Goal: Transaction & Acquisition: Download file/media

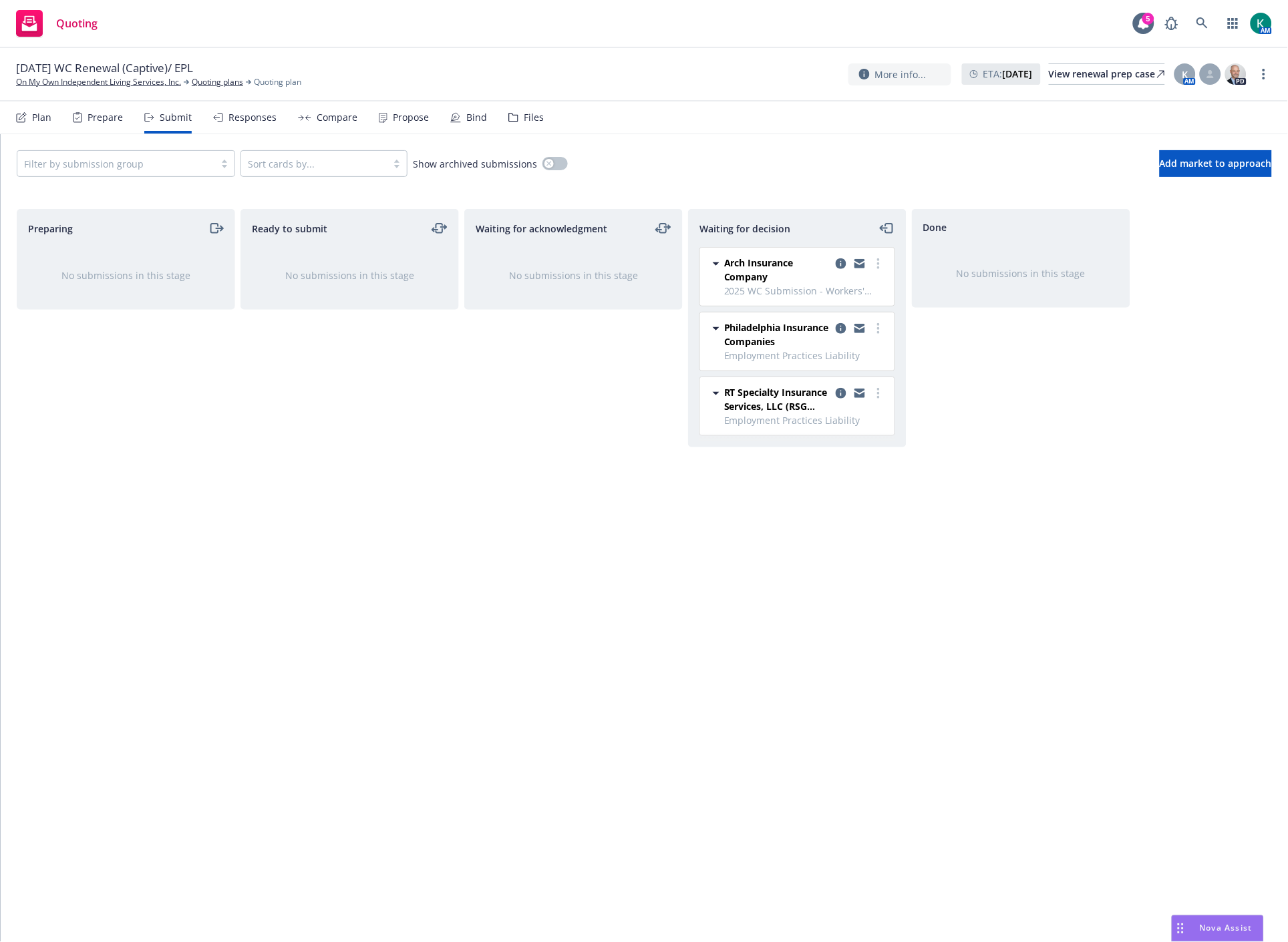
click at [549, 477] on div "Waiting for acknowledgment No submissions in this stage" at bounding box center [573, 561] width 218 height 705
click at [1206, 22] on icon at bounding box center [1202, 23] width 12 height 12
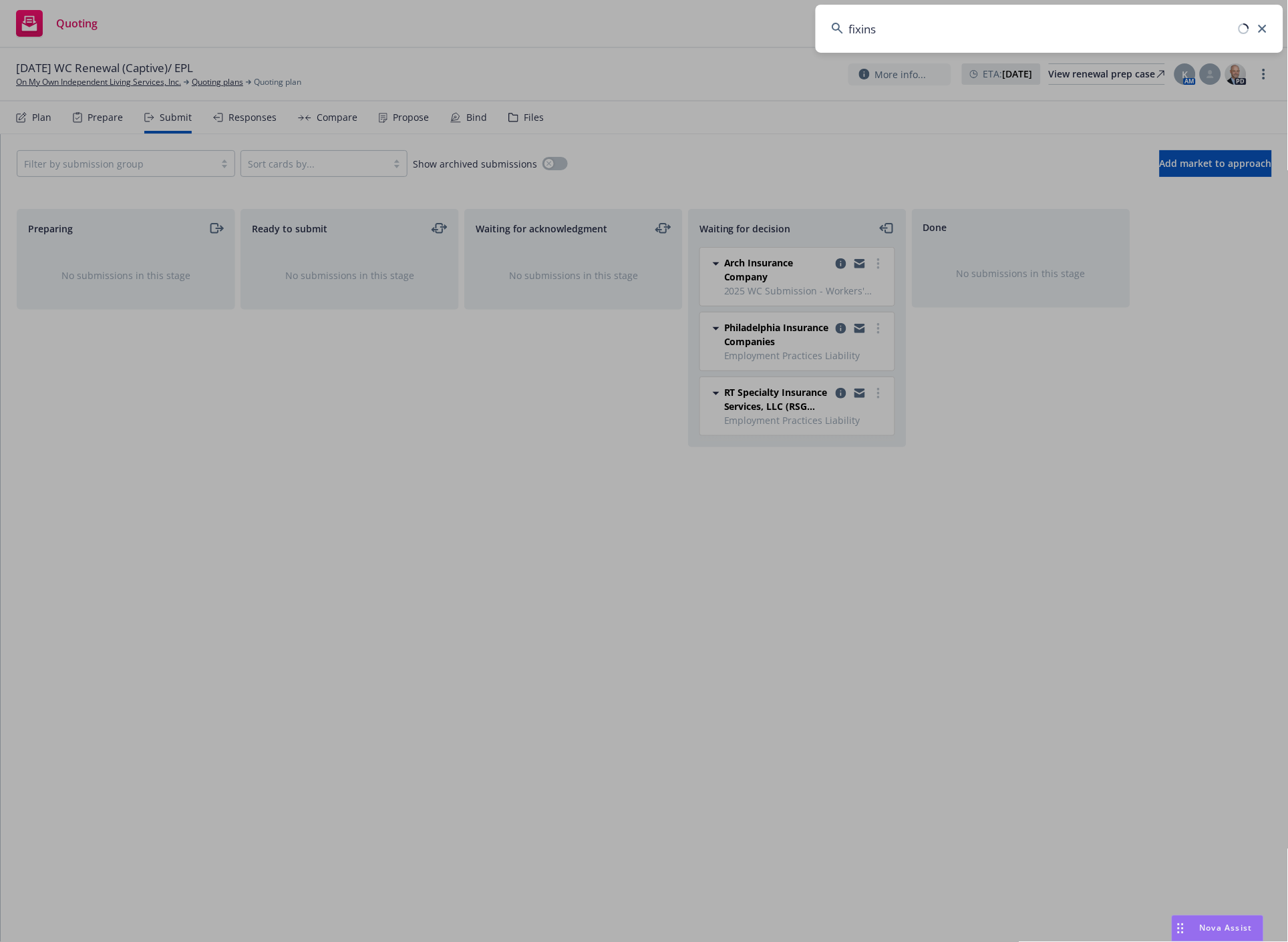
type input "fixins"
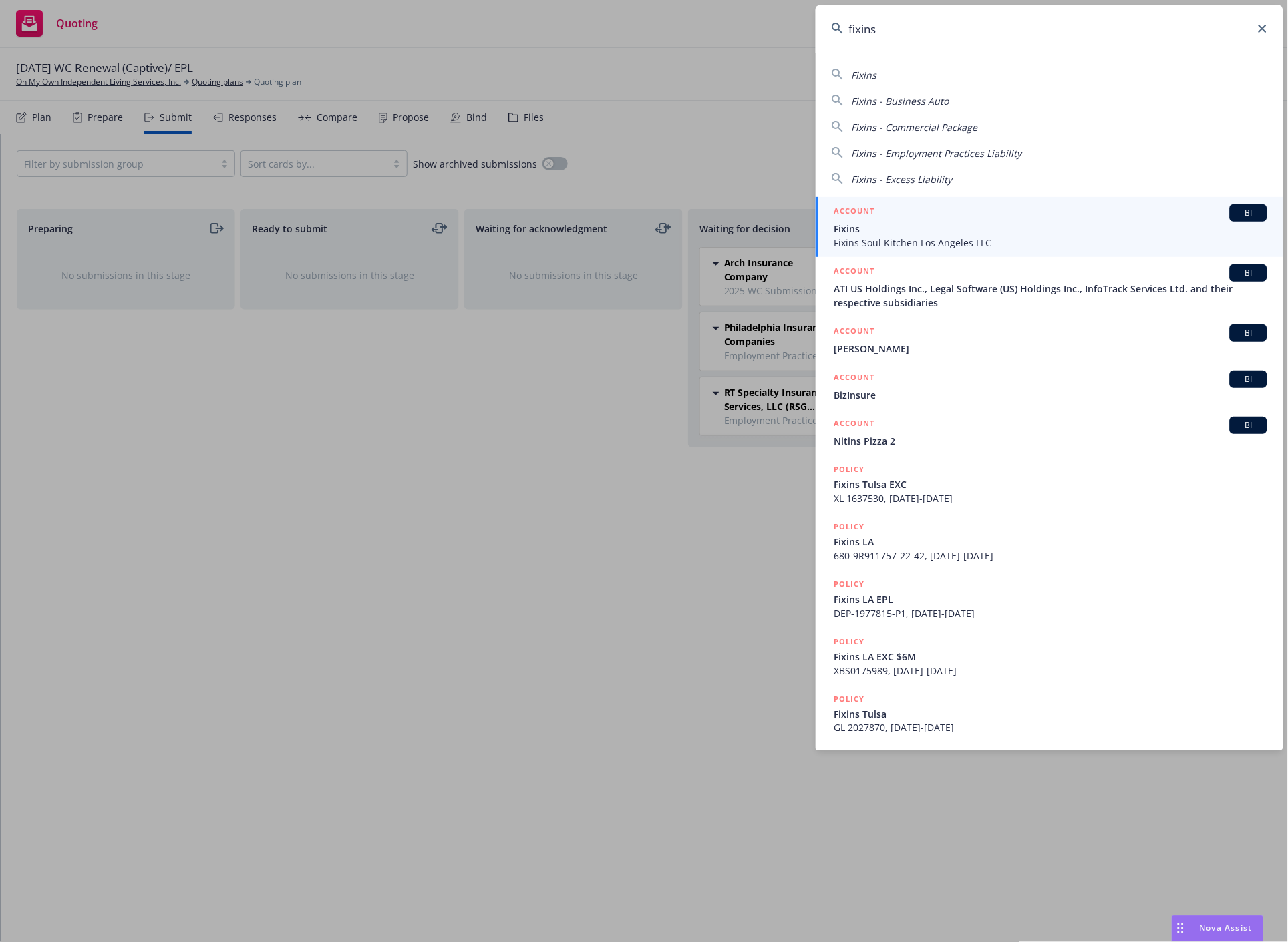
click at [949, 223] on span "Fixins" at bounding box center [1051, 228] width 433 height 14
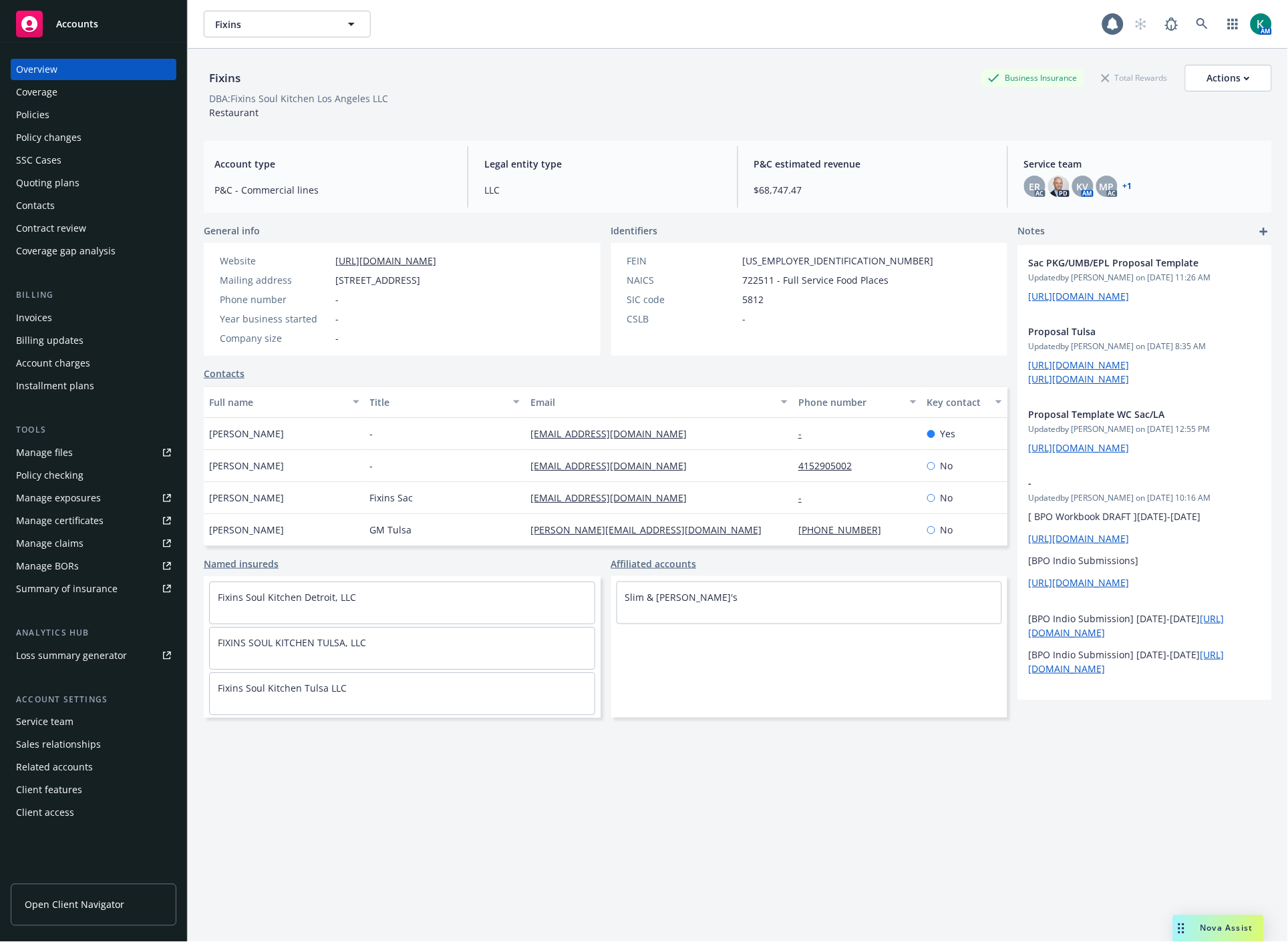
click at [42, 124] on div "Policies" at bounding box center [33, 115] width 33 height 22
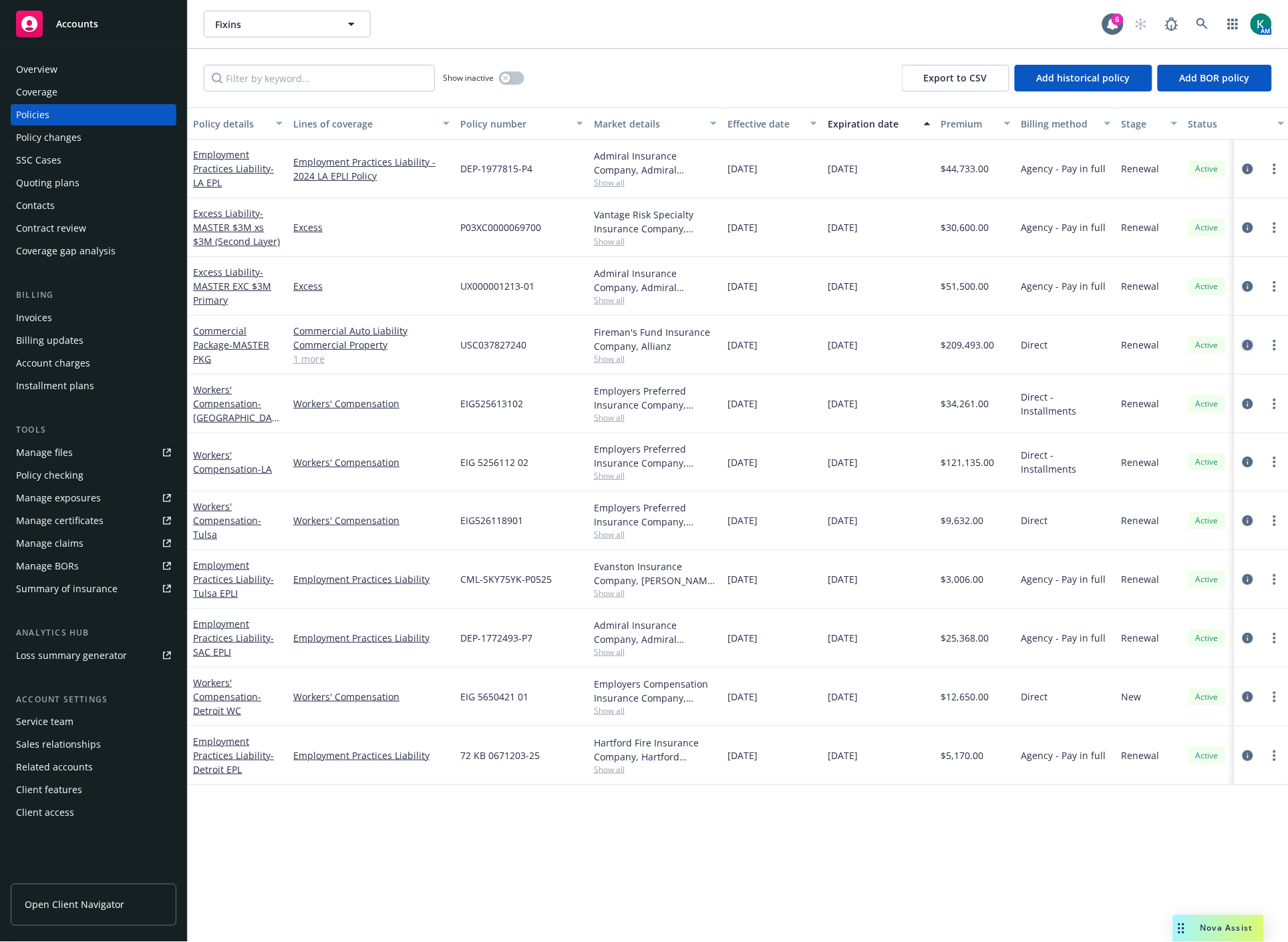
click at [1253, 346] on icon "circleInformation" at bounding box center [1248, 346] width 11 height 11
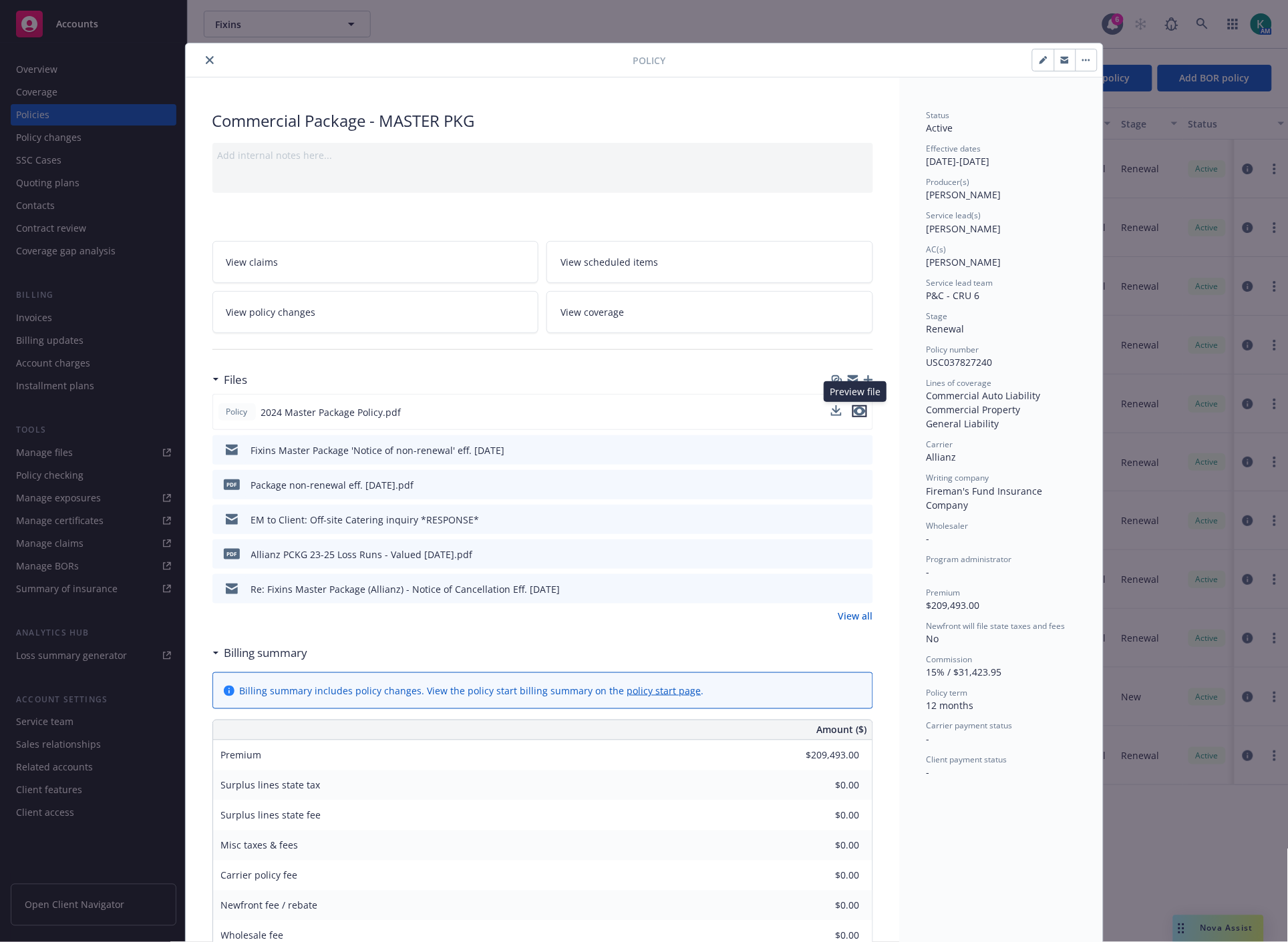
click at [860, 412] on icon "preview file" at bounding box center [859, 411] width 12 height 9
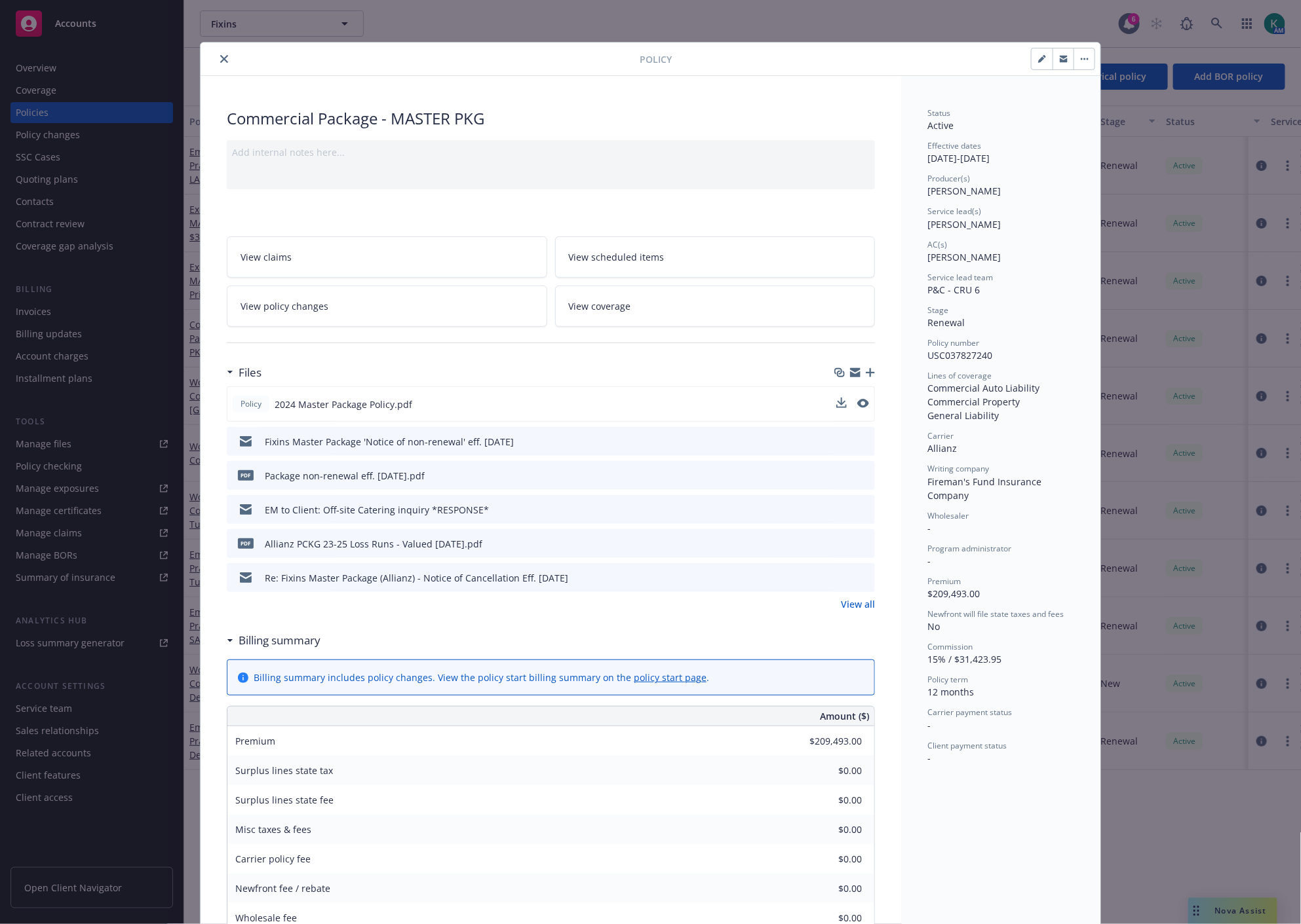
click at [217, 56] on button "close" at bounding box center [225, 59] width 16 height 16
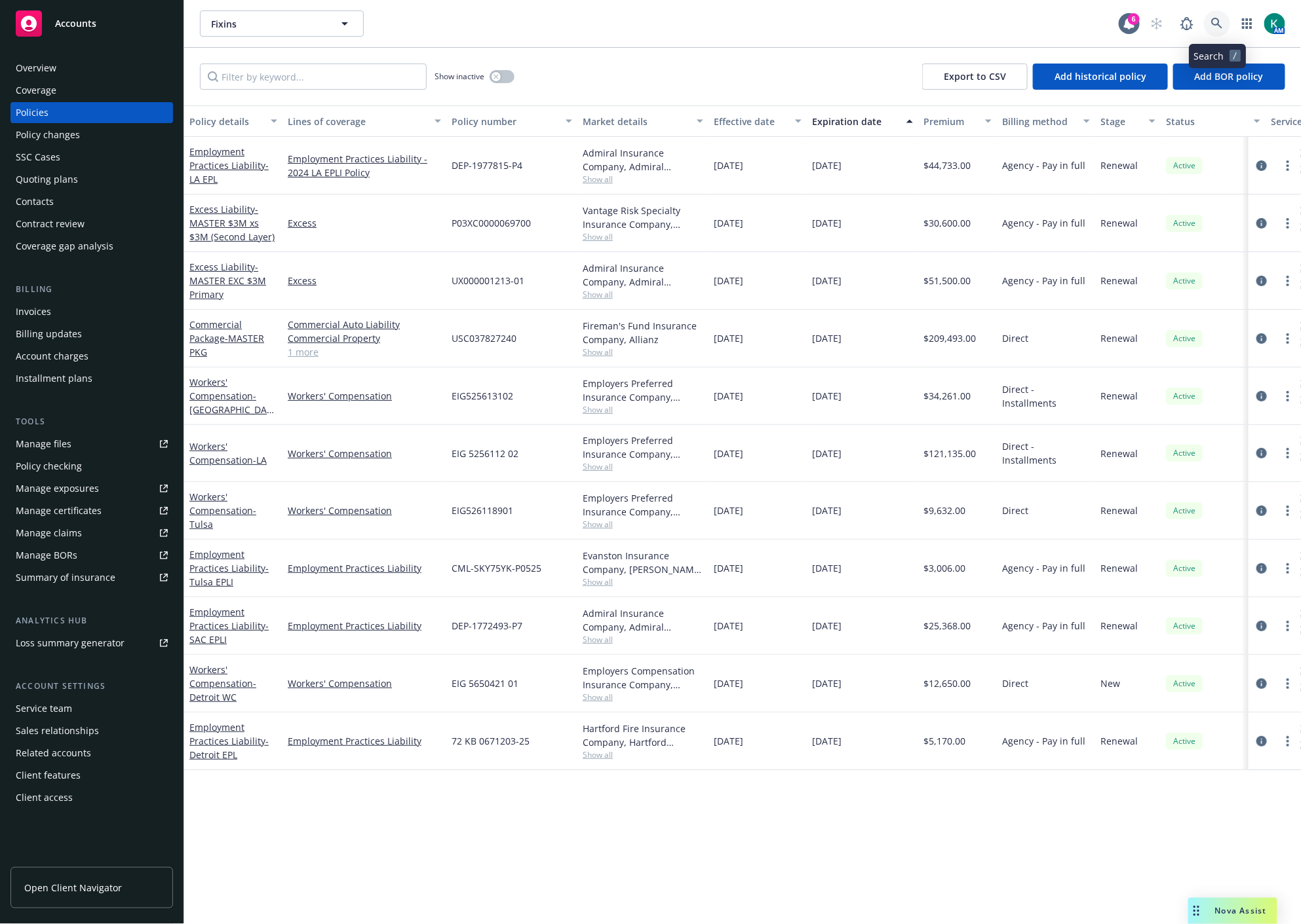
click at [1214, 27] on icon at bounding box center [1217, 23] width 12 height 12
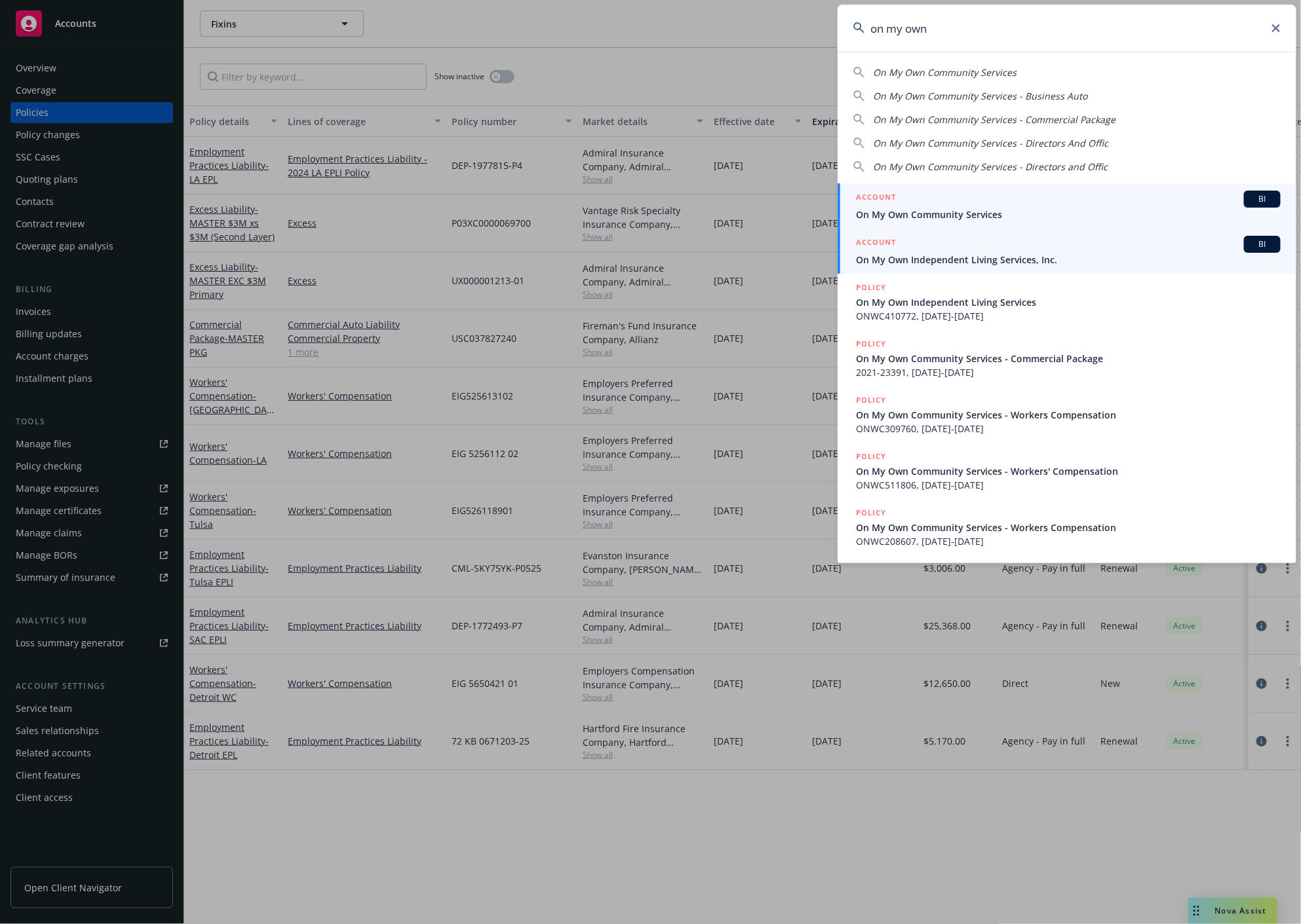
type input "on my own"
click at [968, 244] on div "ACCOUNT BI" at bounding box center [1068, 244] width 424 height 17
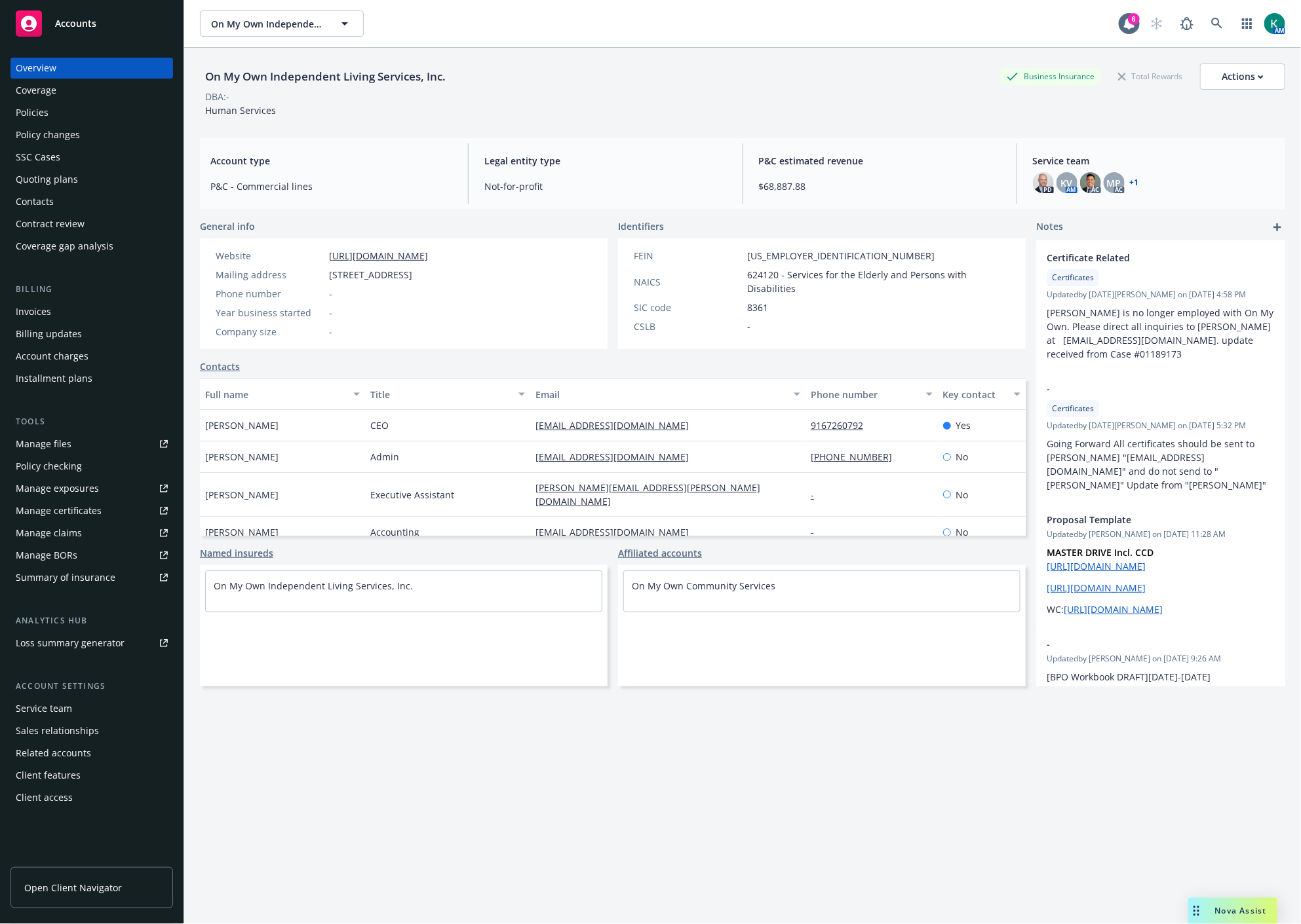
click at [69, 115] on div "Policies" at bounding box center [91, 113] width 152 height 21
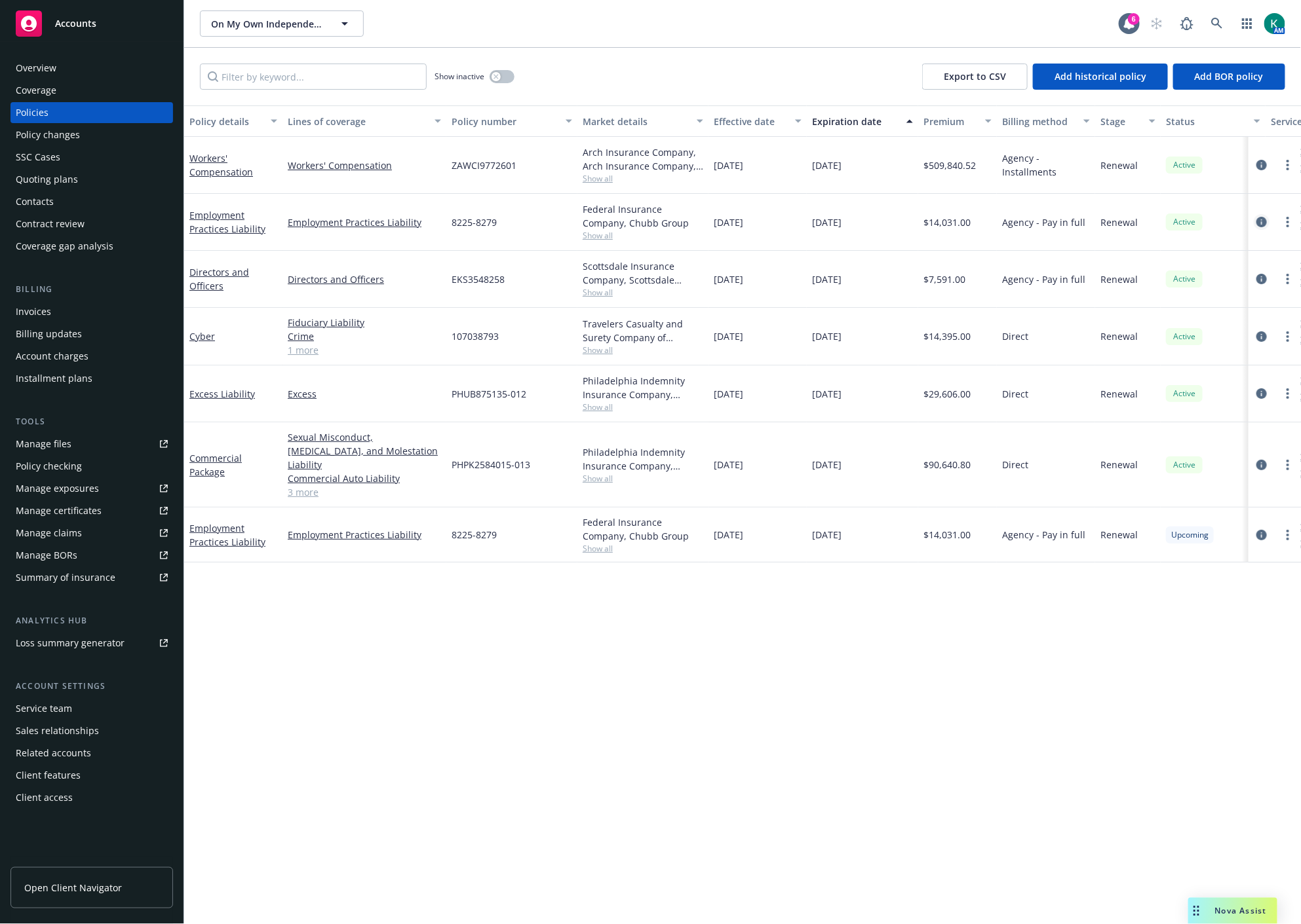
click at [1262, 221] on icon "circleInformation" at bounding box center [1262, 222] width 11 height 11
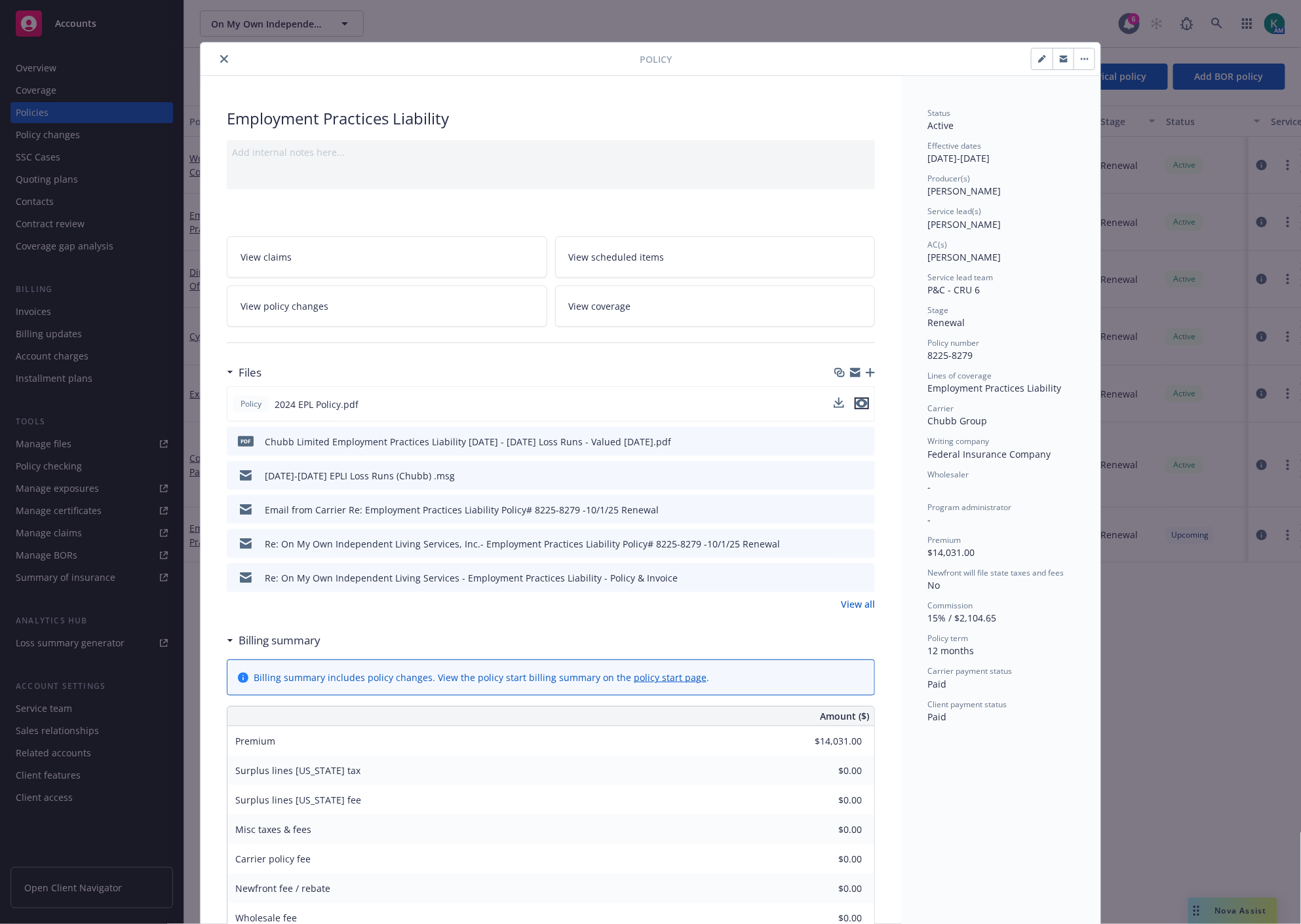
click at [861, 404] on icon "preview file" at bounding box center [861, 403] width 12 height 9
drag, startPoint x: 220, startPoint y: 57, endPoint x: 154, endPoint y: 95, distance: 76.2
click at [220, 57] on icon "close" at bounding box center [224, 59] width 8 height 8
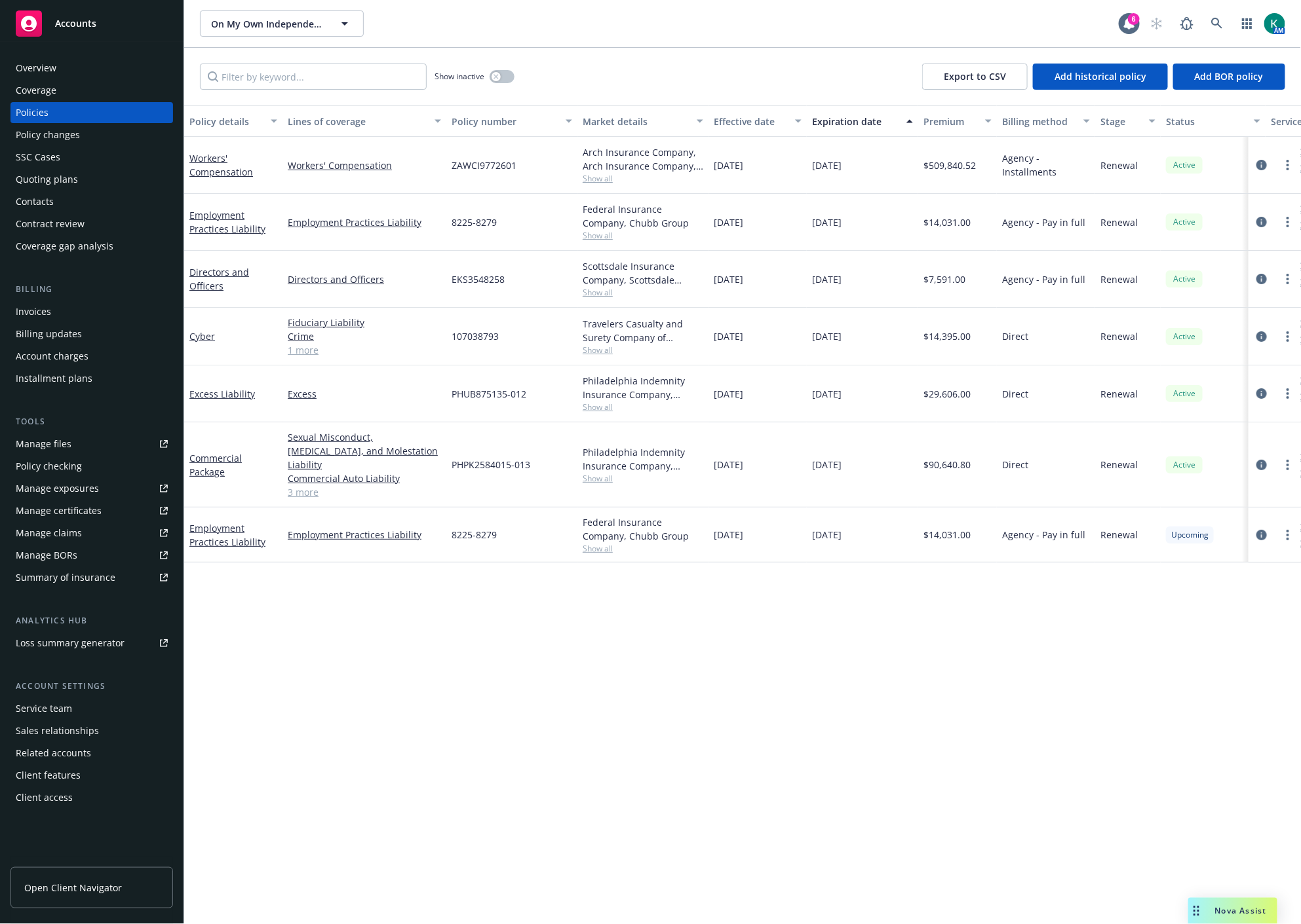
click at [52, 182] on div "Quoting plans" at bounding box center [47, 179] width 62 height 21
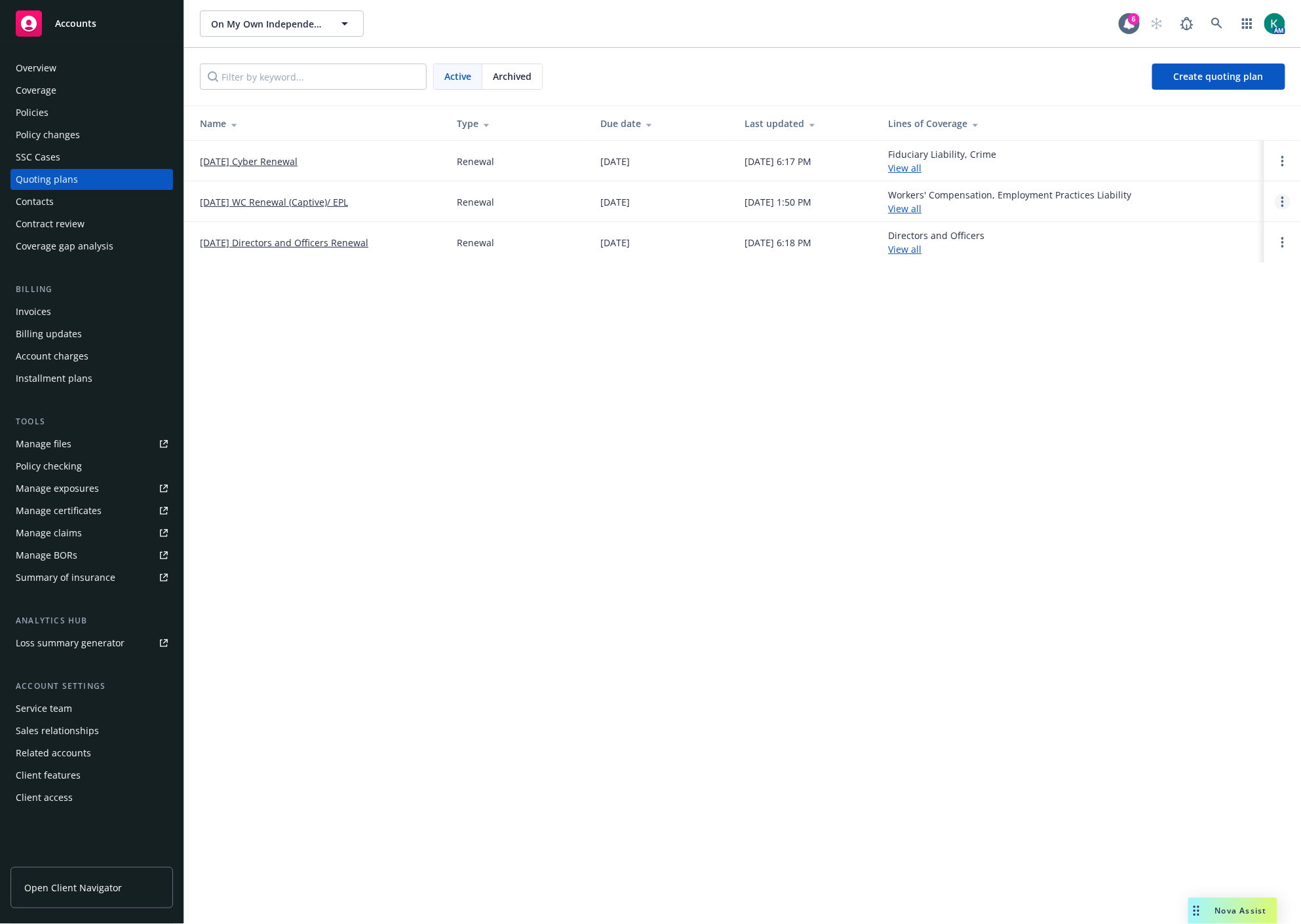
click at [1263, 196] on icon "Open options" at bounding box center [1282, 201] width 3 height 11
click at [1247, 109] on span "Copy logging email" at bounding box center [1216, 113] width 115 height 12
click at [823, 539] on div "On My Own Independent Living Services, Inc. On My Own Independent Living Servic…" at bounding box center [742, 462] width 1117 height 924
click at [80, 119] on div "Policies" at bounding box center [91, 113] width 152 height 21
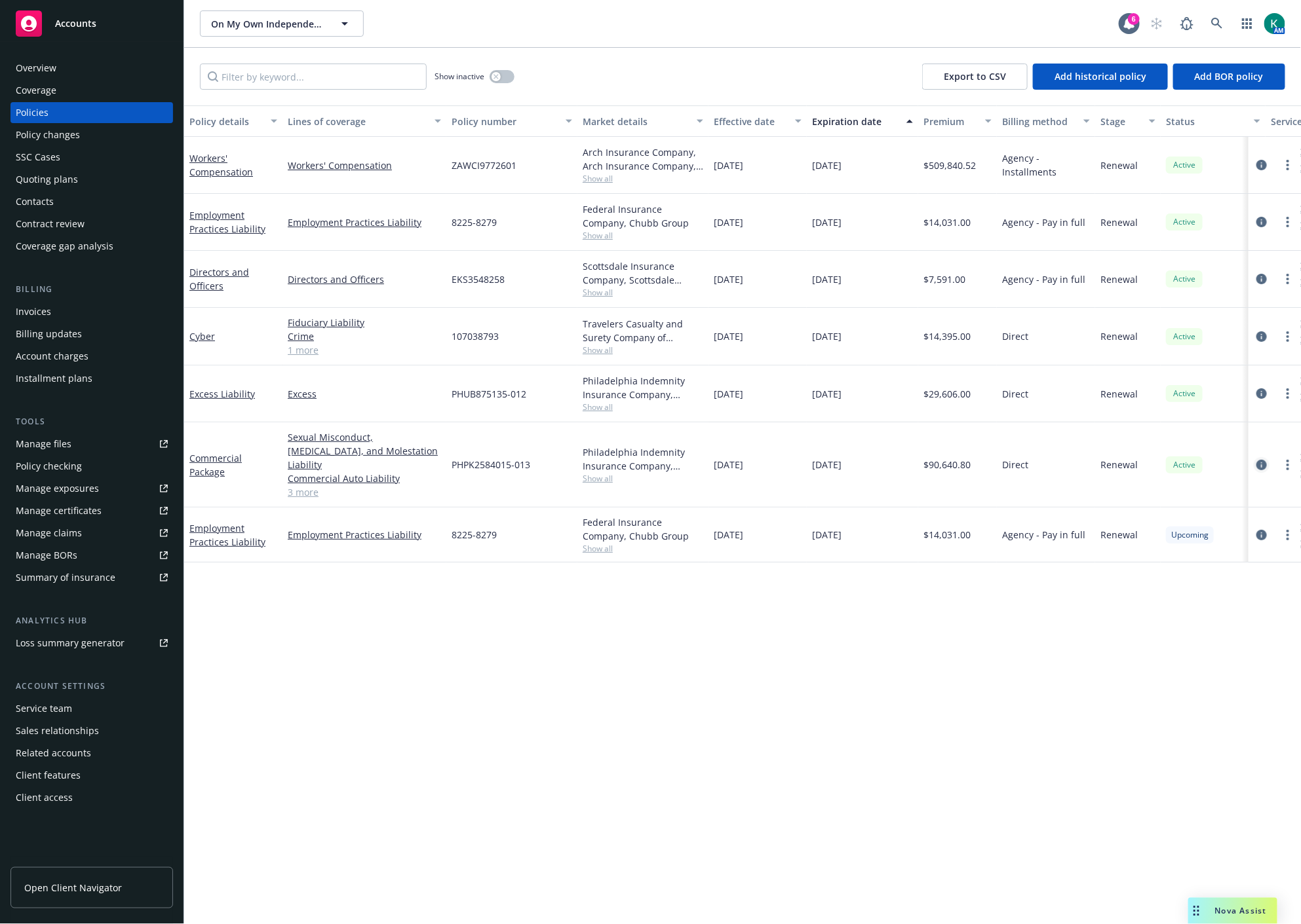
click at [1263, 460] on icon "circleInformation" at bounding box center [1262, 465] width 11 height 11
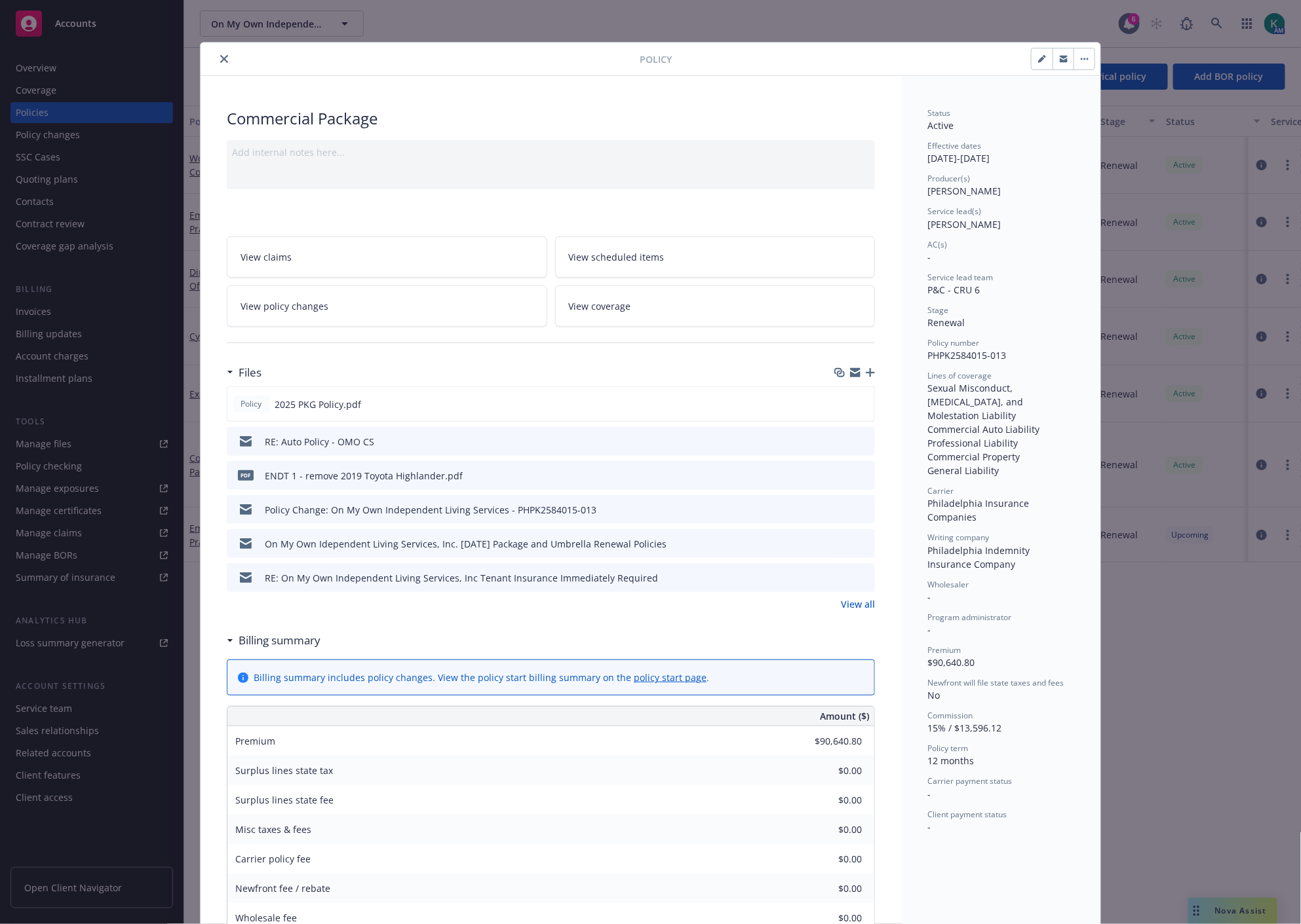
click at [377, 322] on link "View policy changes" at bounding box center [386, 306] width 321 height 41
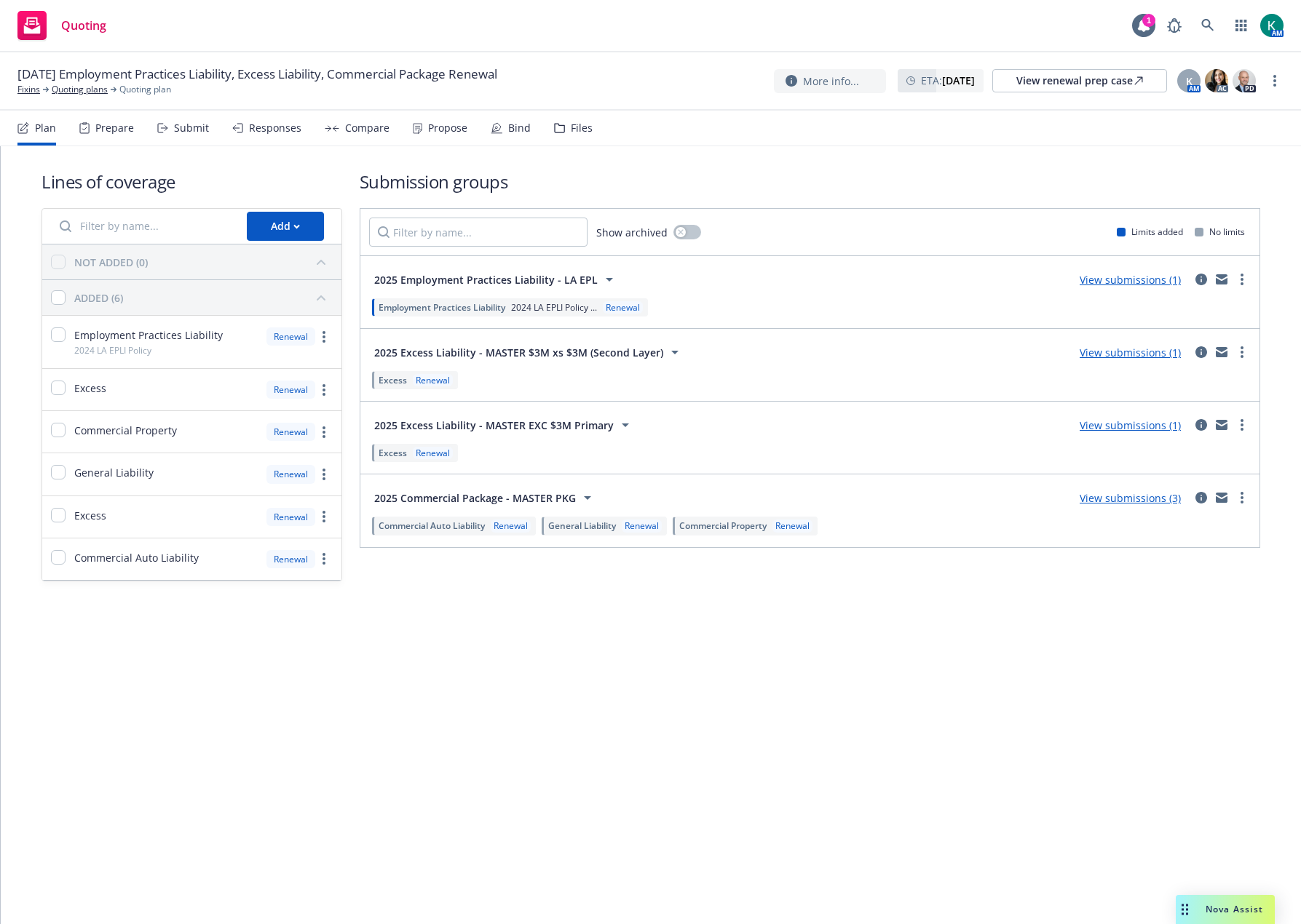
click at [677, 726] on div "Lines of coverage Add NOT ADDED (0) ADDED (6) Employment Practices Liability 20…" at bounding box center [651, 534] width 1300 height 778
click at [577, 129] on div "Files" at bounding box center [582, 128] width 22 height 12
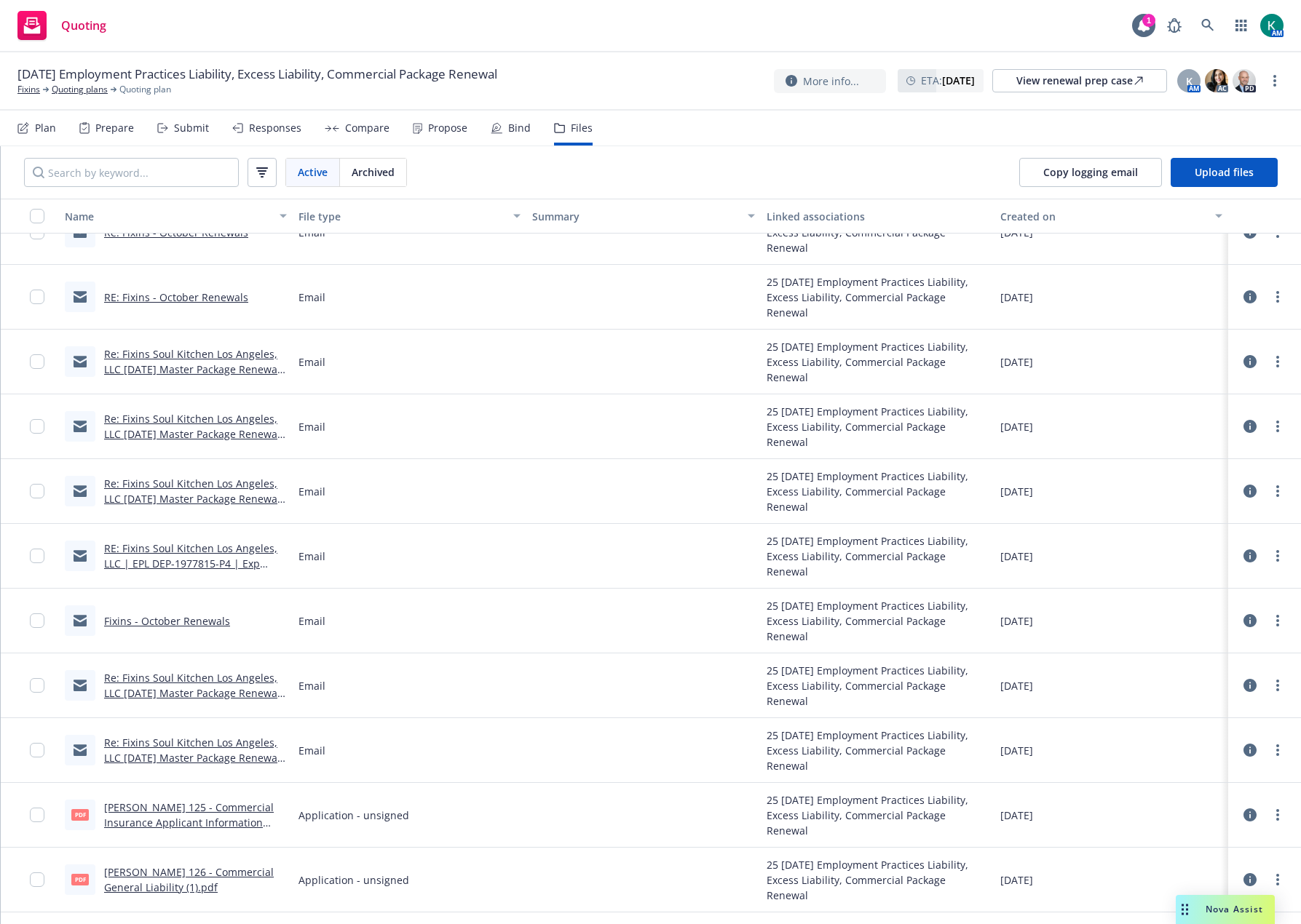
scroll to position [291, 0]
click at [215, 554] on link "RE: Fixins Soul Kitchen Los Angeles, LLC | EPL DEP-1977815-P4 | Exp 10/15/2025" at bounding box center [191, 562] width 174 height 44
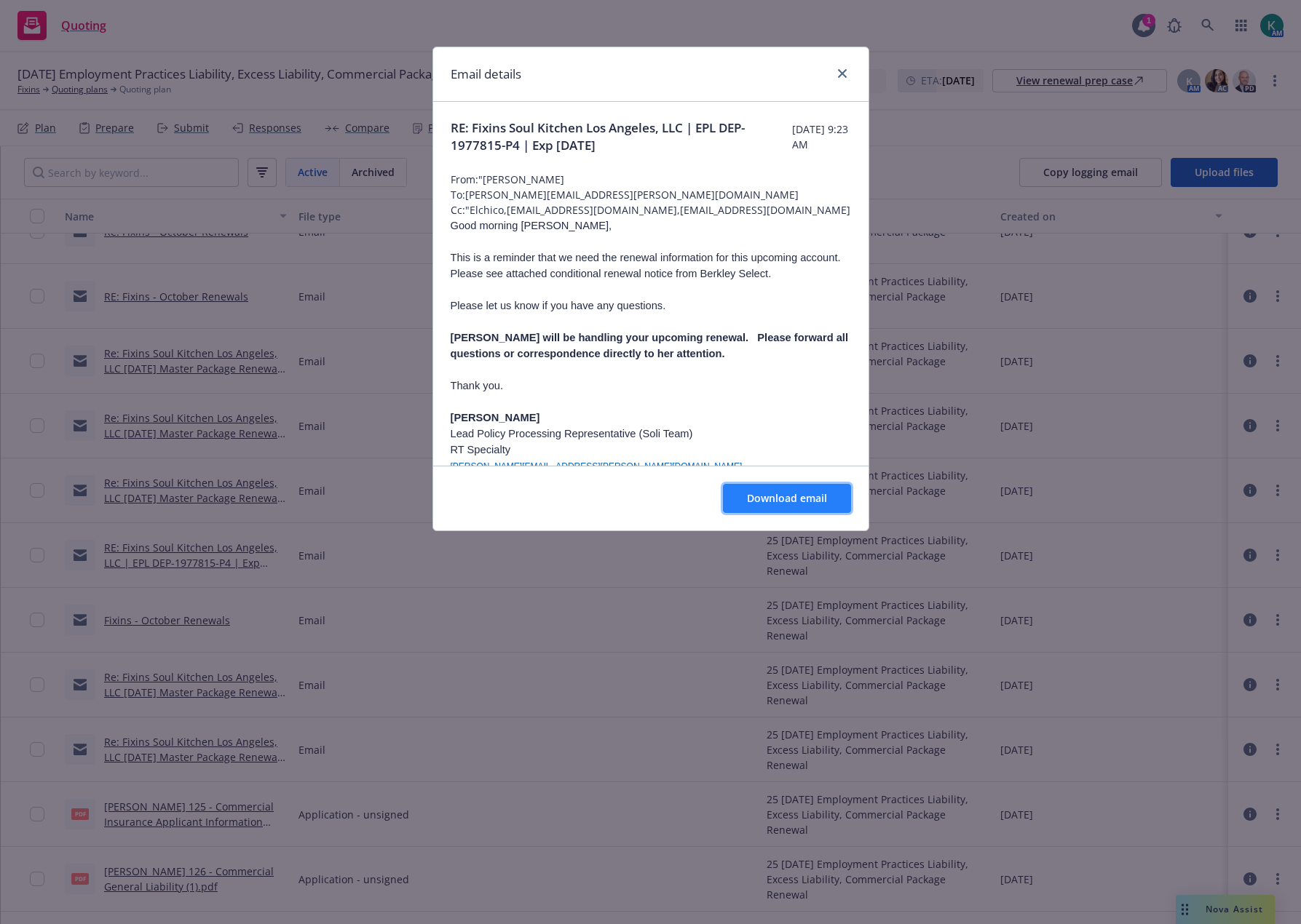
click at [743, 503] on button "Download email" at bounding box center [787, 499] width 128 height 30
click at [837, 70] on icon "close" at bounding box center [841, 73] width 9 height 9
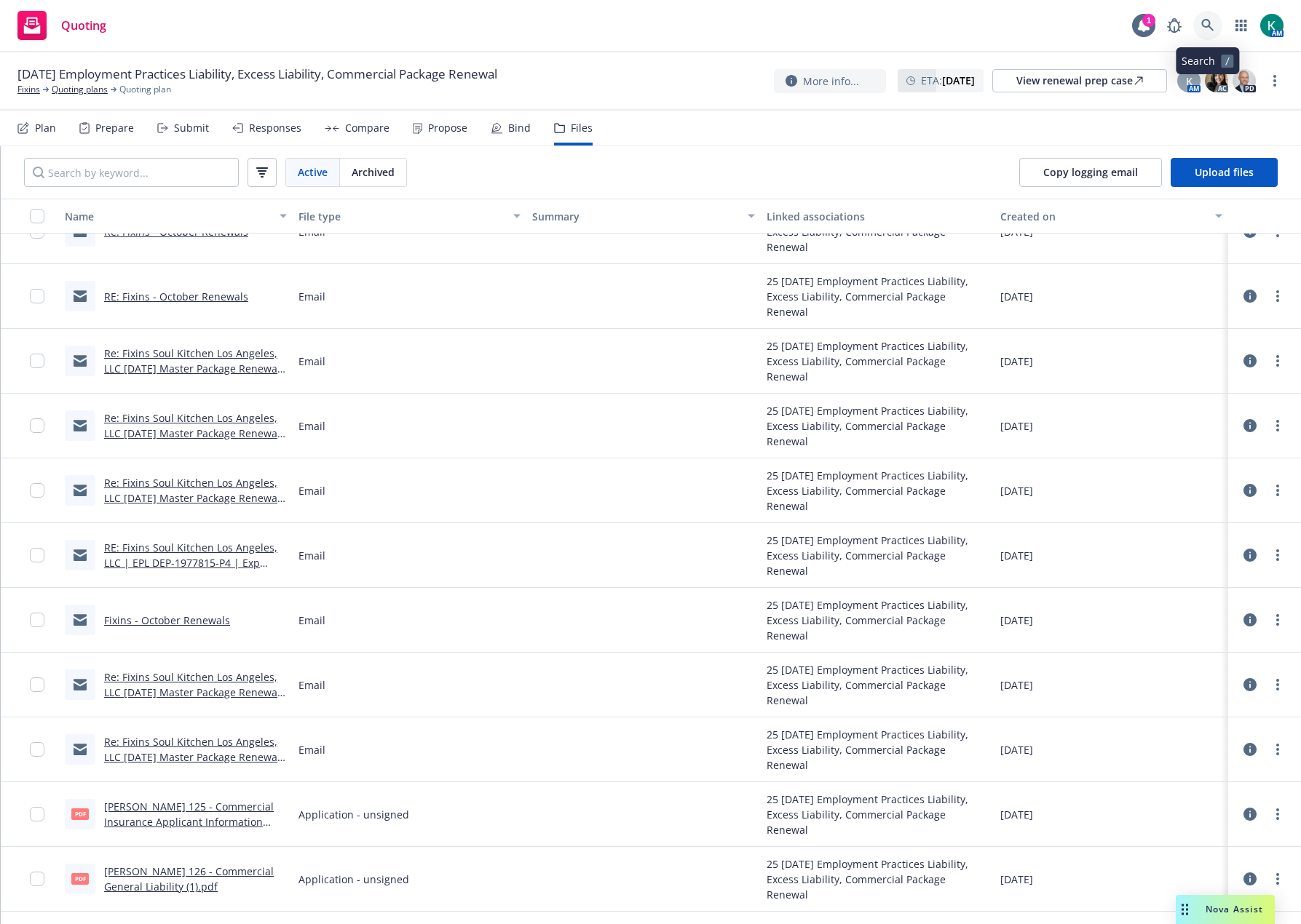
click at [1202, 24] on icon at bounding box center [1207, 25] width 13 height 13
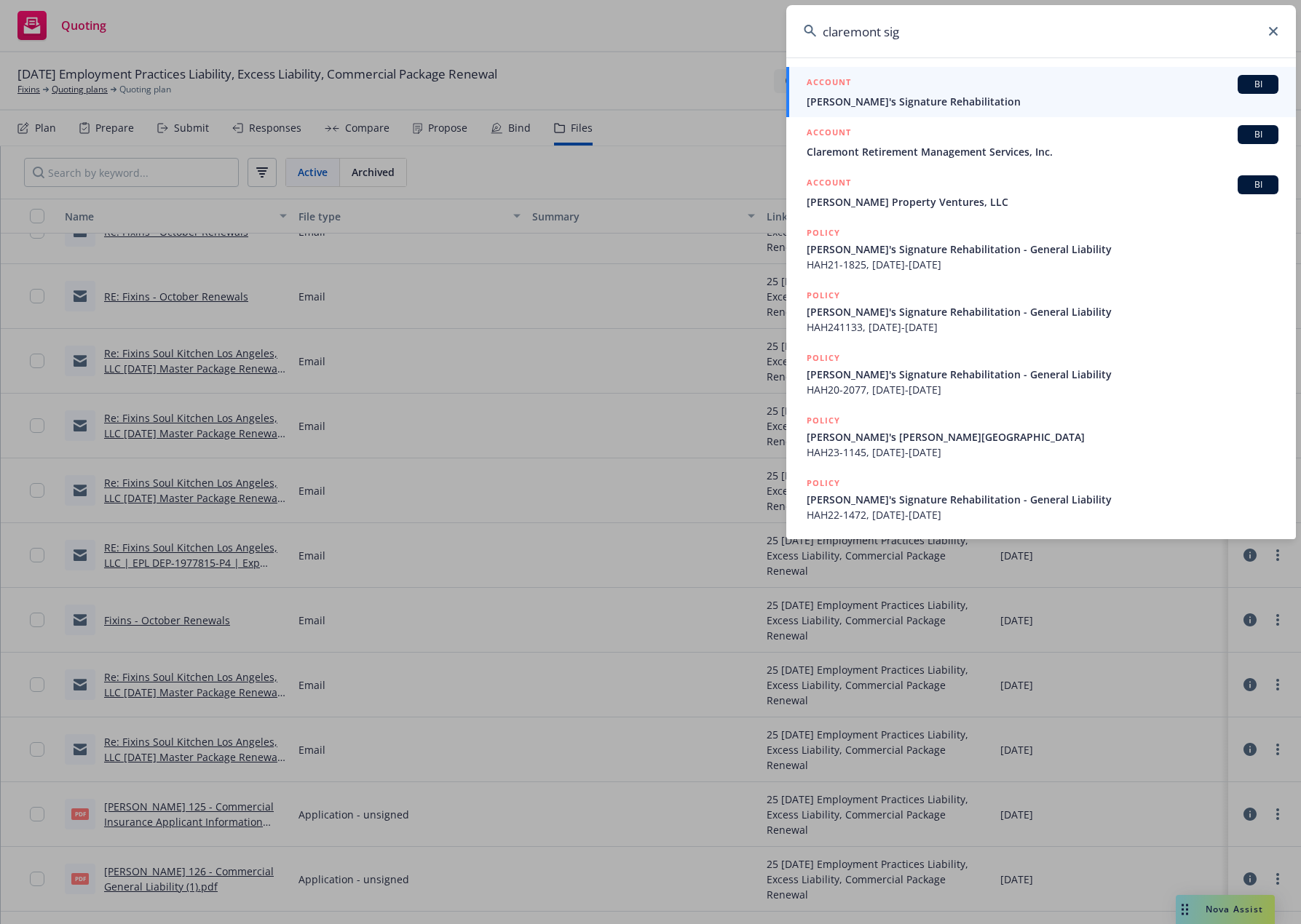
type input "claremont sig"
click at [1116, 97] on span "[PERSON_NAME]'s Signature Rehabilitation" at bounding box center [1043, 101] width 471 height 15
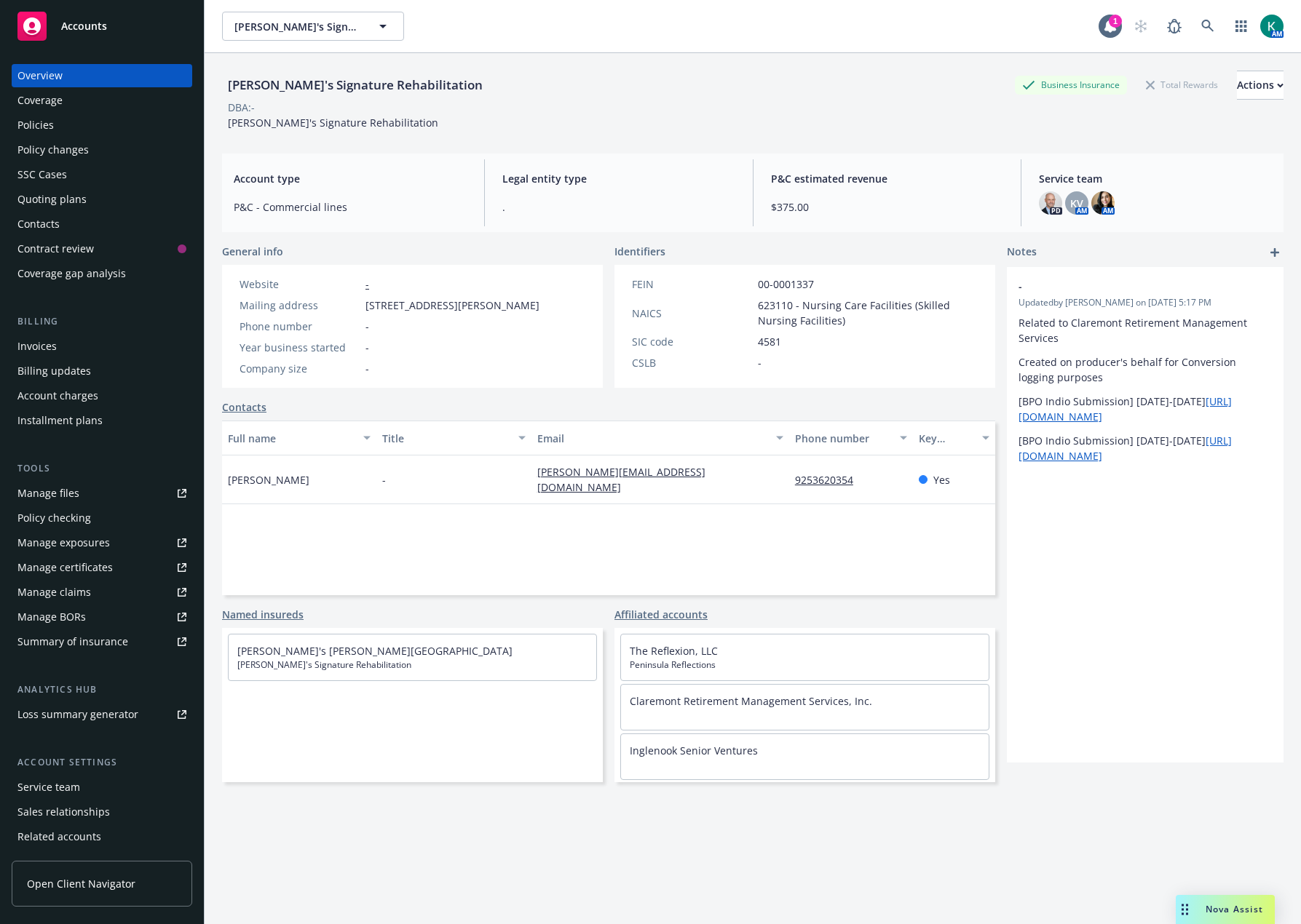
click at [66, 208] on div "Quoting plans" at bounding box center [52, 199] width 69 height 24
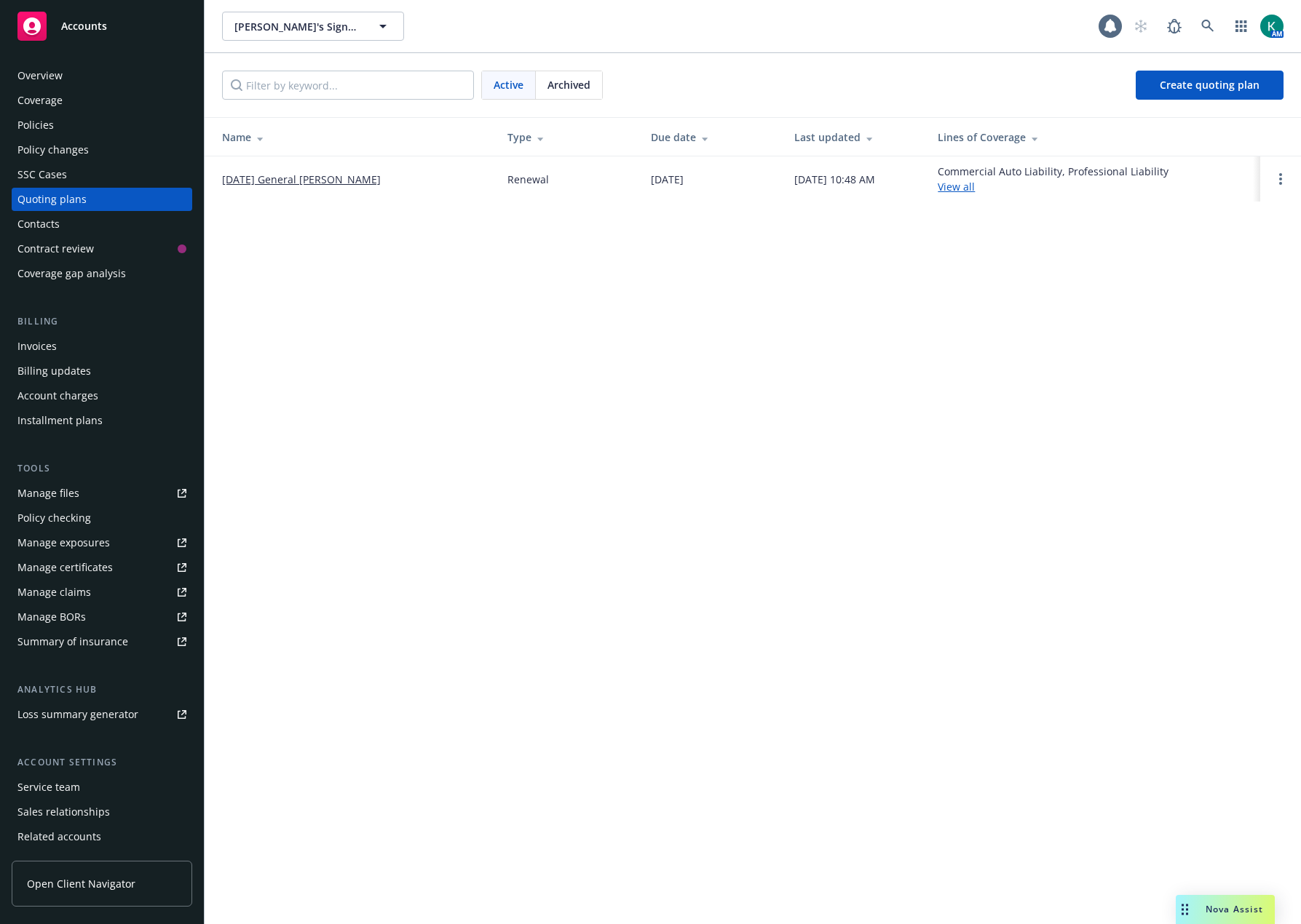
click at [235, 176] on link "10/01/25 General Liability Renewal" at bounding box center [301, 178] width 159 height 15
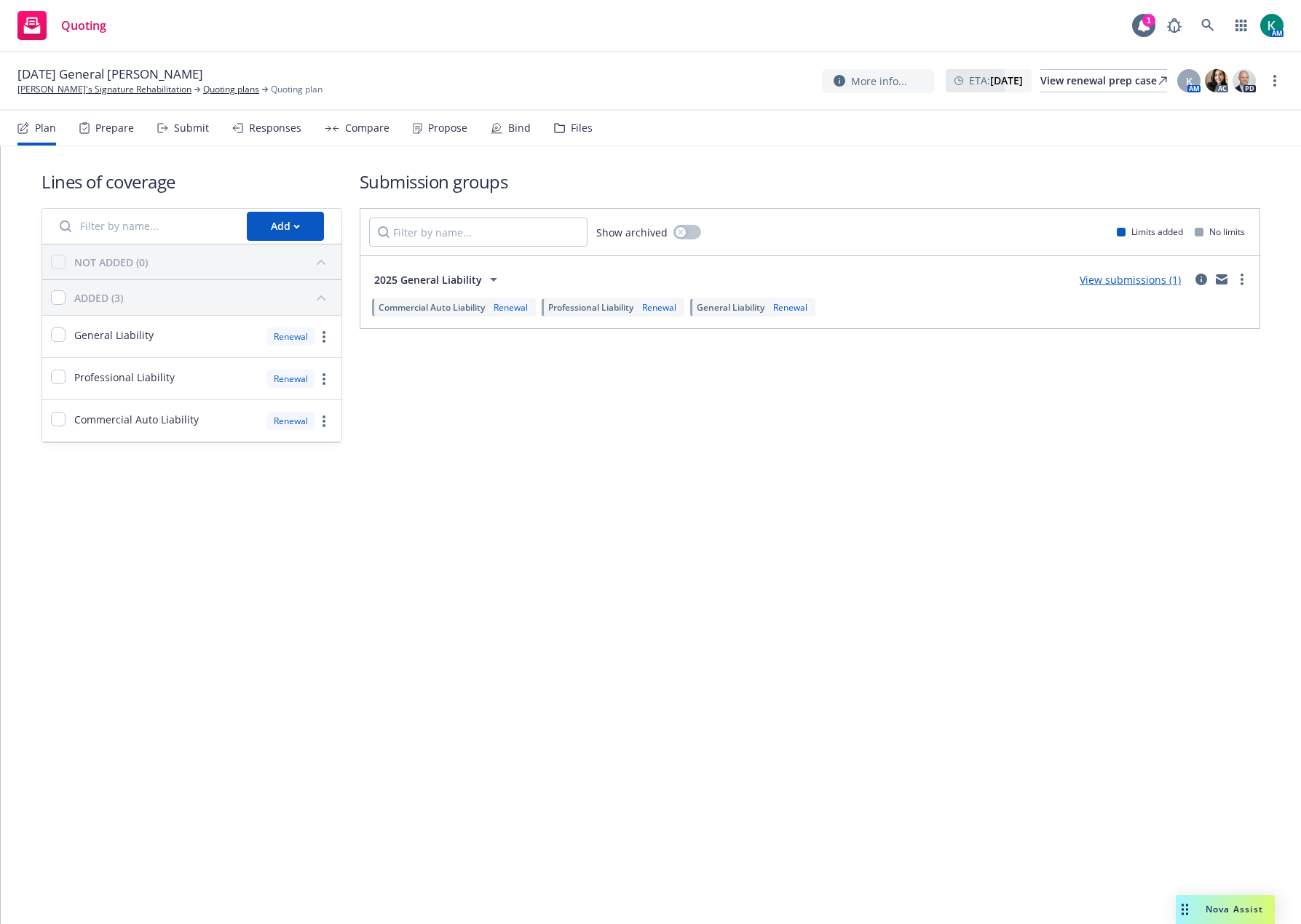
click at [581, 124] on div "Files" at bounding box center [582, 128] width 22 height 12
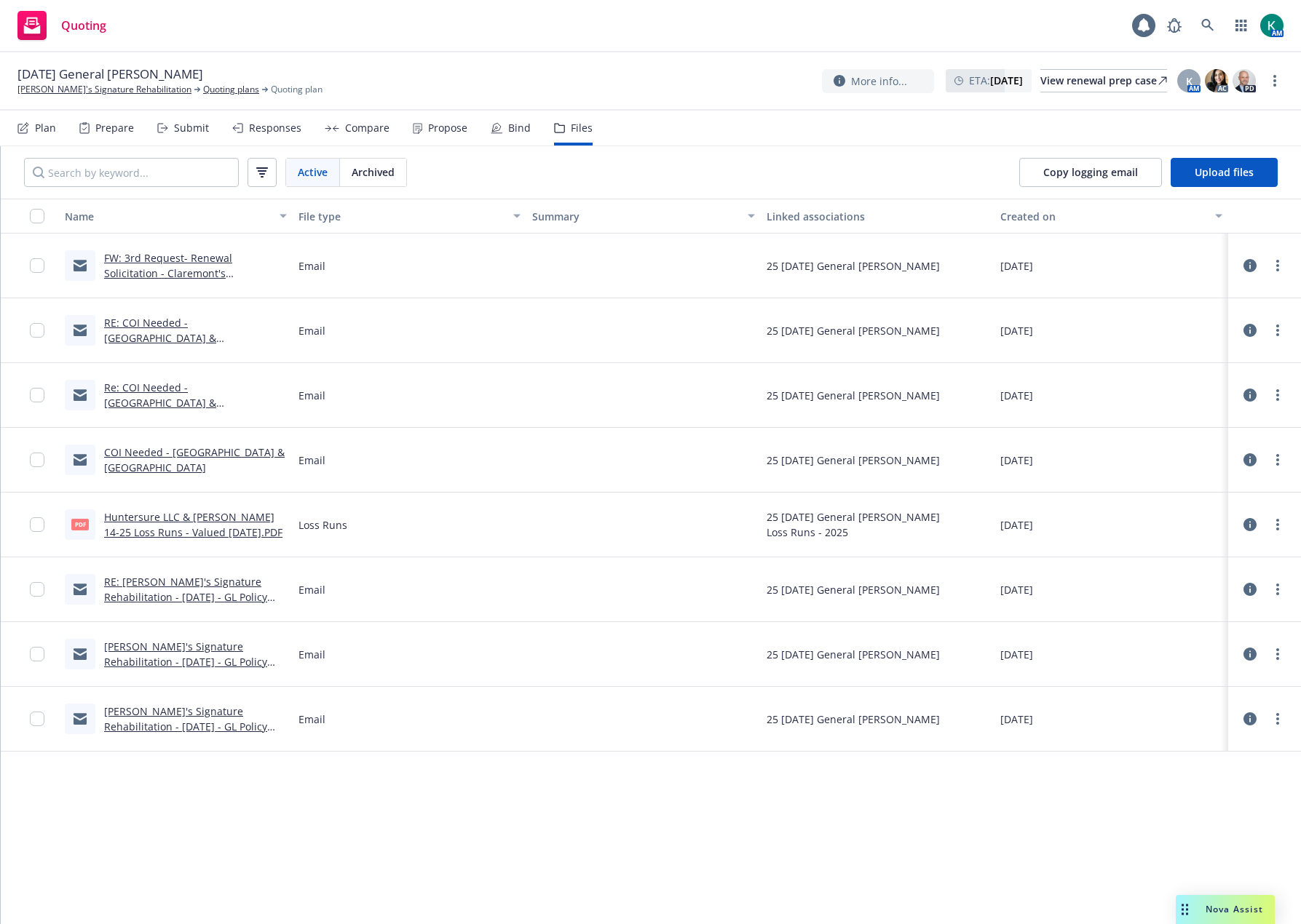
click at [171, 257] on link "FW: 3rd Request- Renewal Solicitation - Claremont's [PERSON_NAME][GEOGRAPHIC_DA…" at bounding box center [186, 304] width 165 height 106
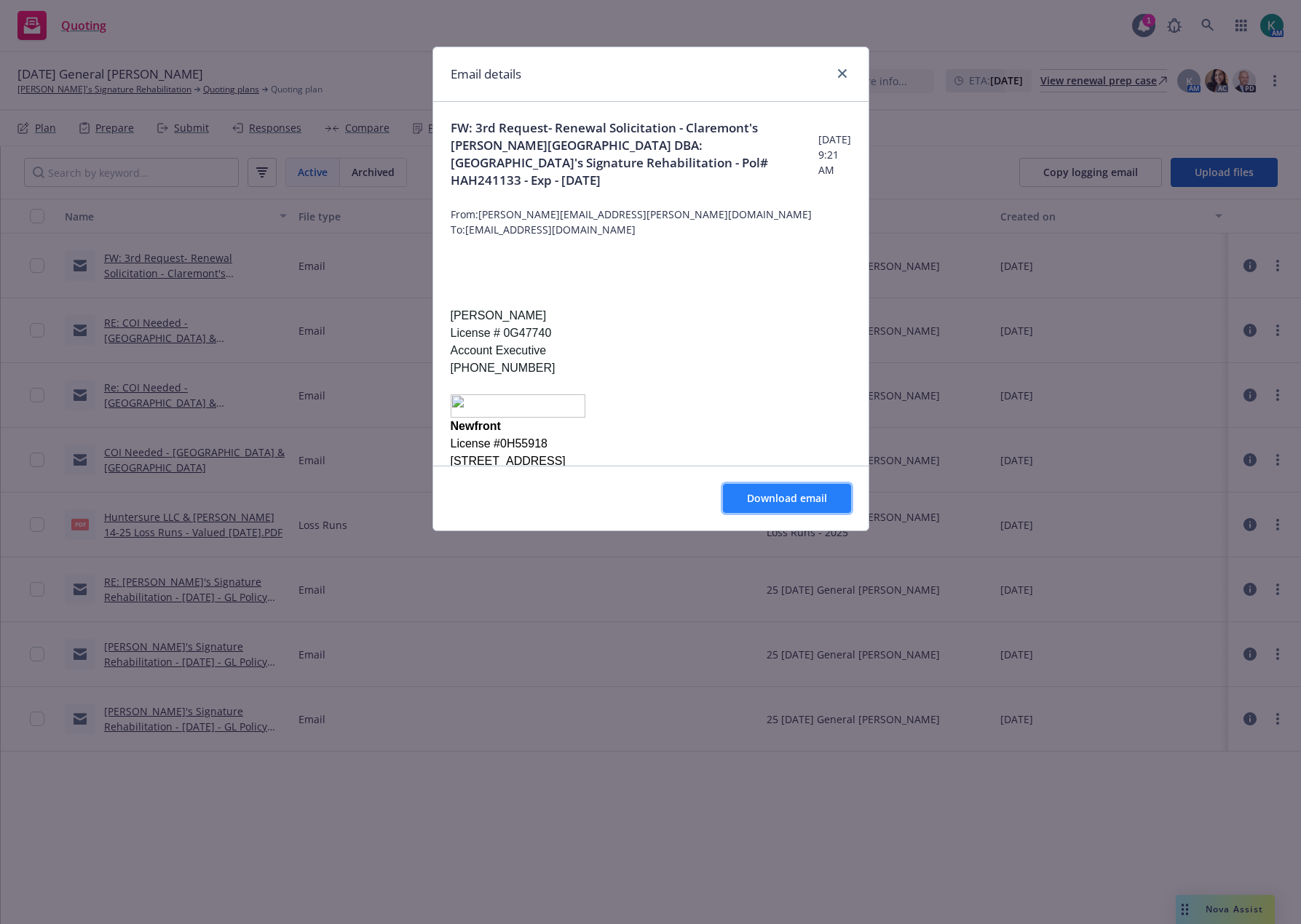
click at [796, 498] on span "Download email" at bounding box center [786, 498] width 80 height 14
click at [842, 74] on icon "close" at bounding box center [841, 73] width 9 height 9
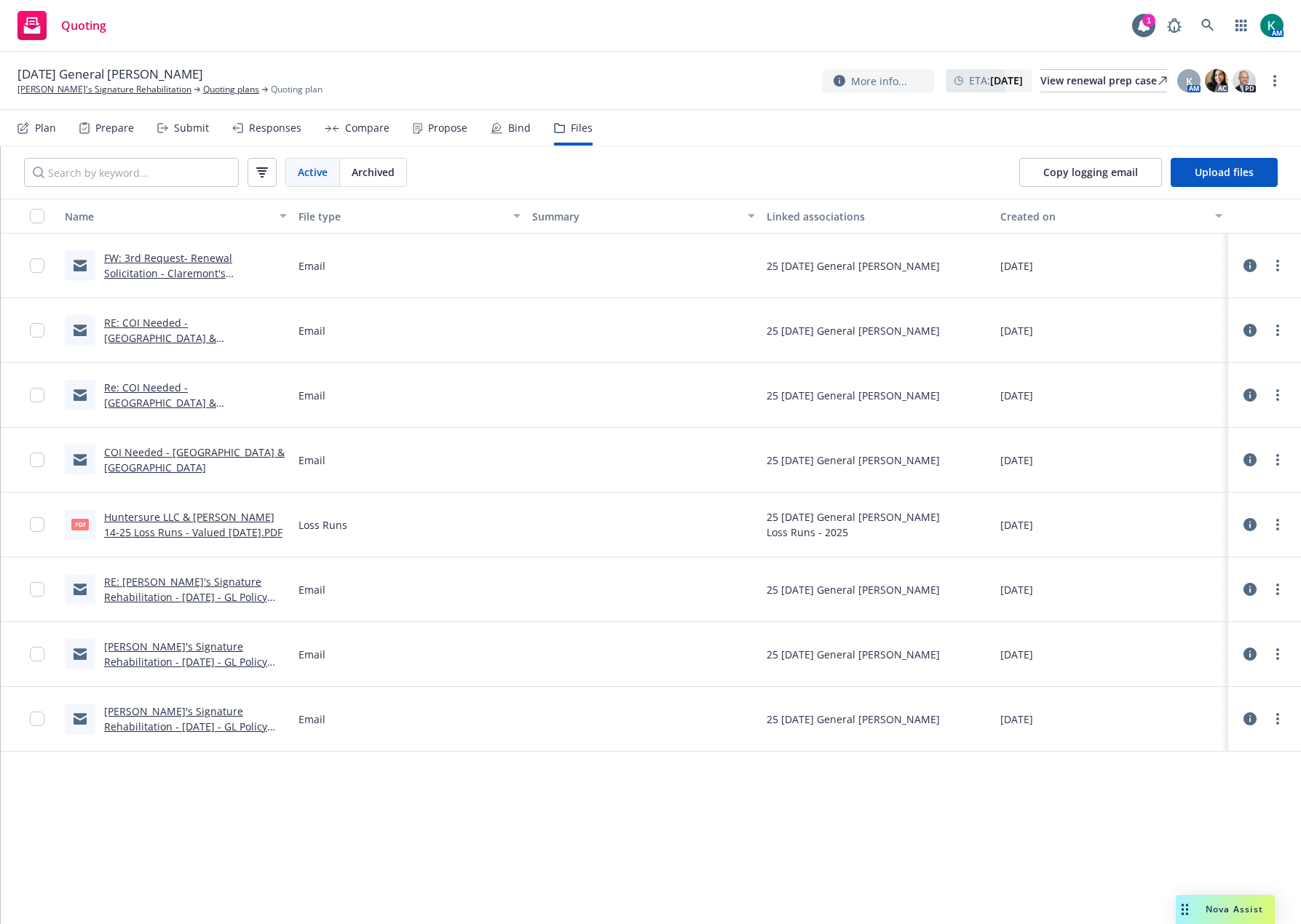
click at [190, 326] on link "RE: COI Needed - Beaverdale & Illahee Hills" at bounding box center [161, 337] width 112 height 44
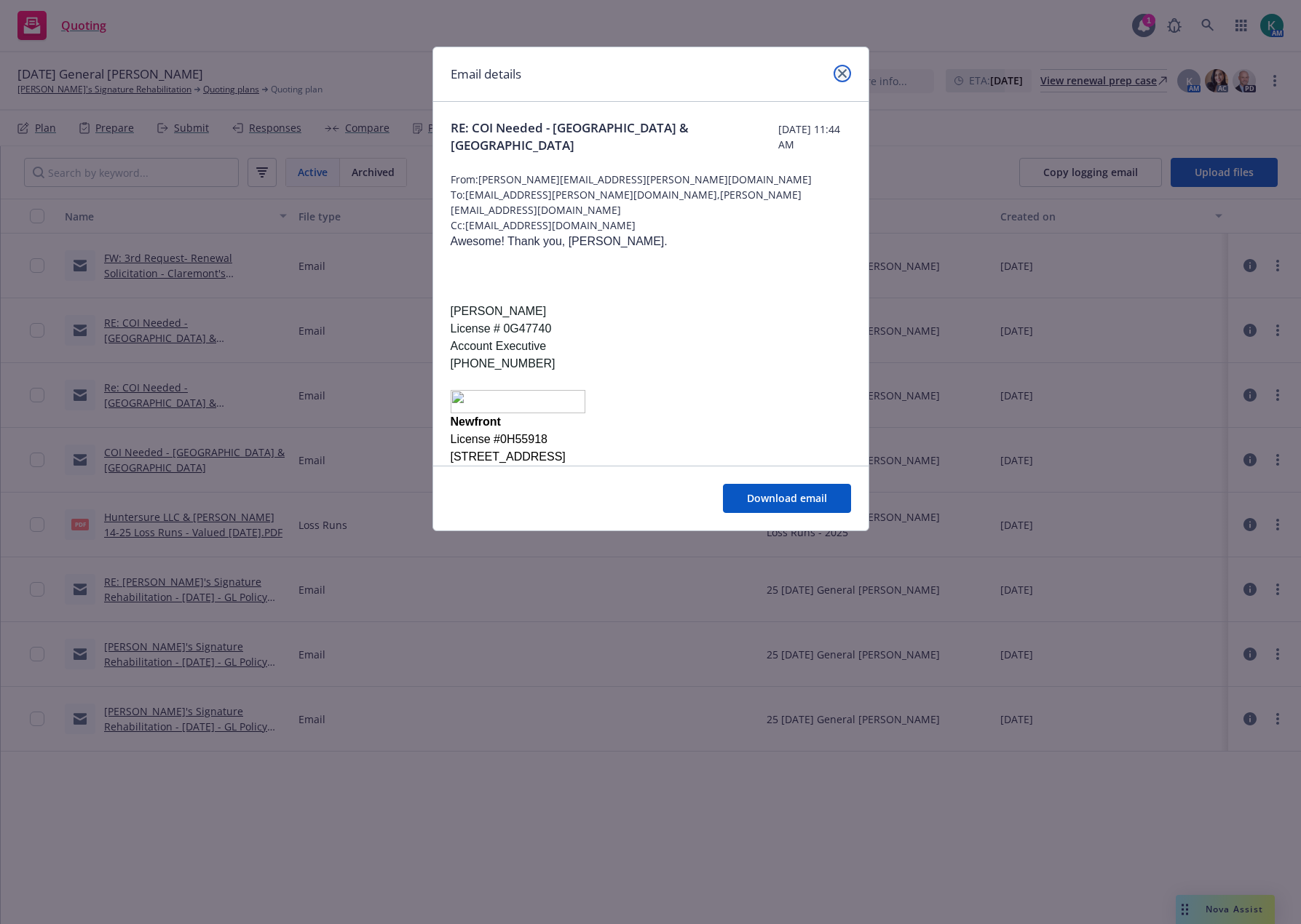
click at [846, 74] on link "close" at bounding box center [842, 74] width 18 height 18
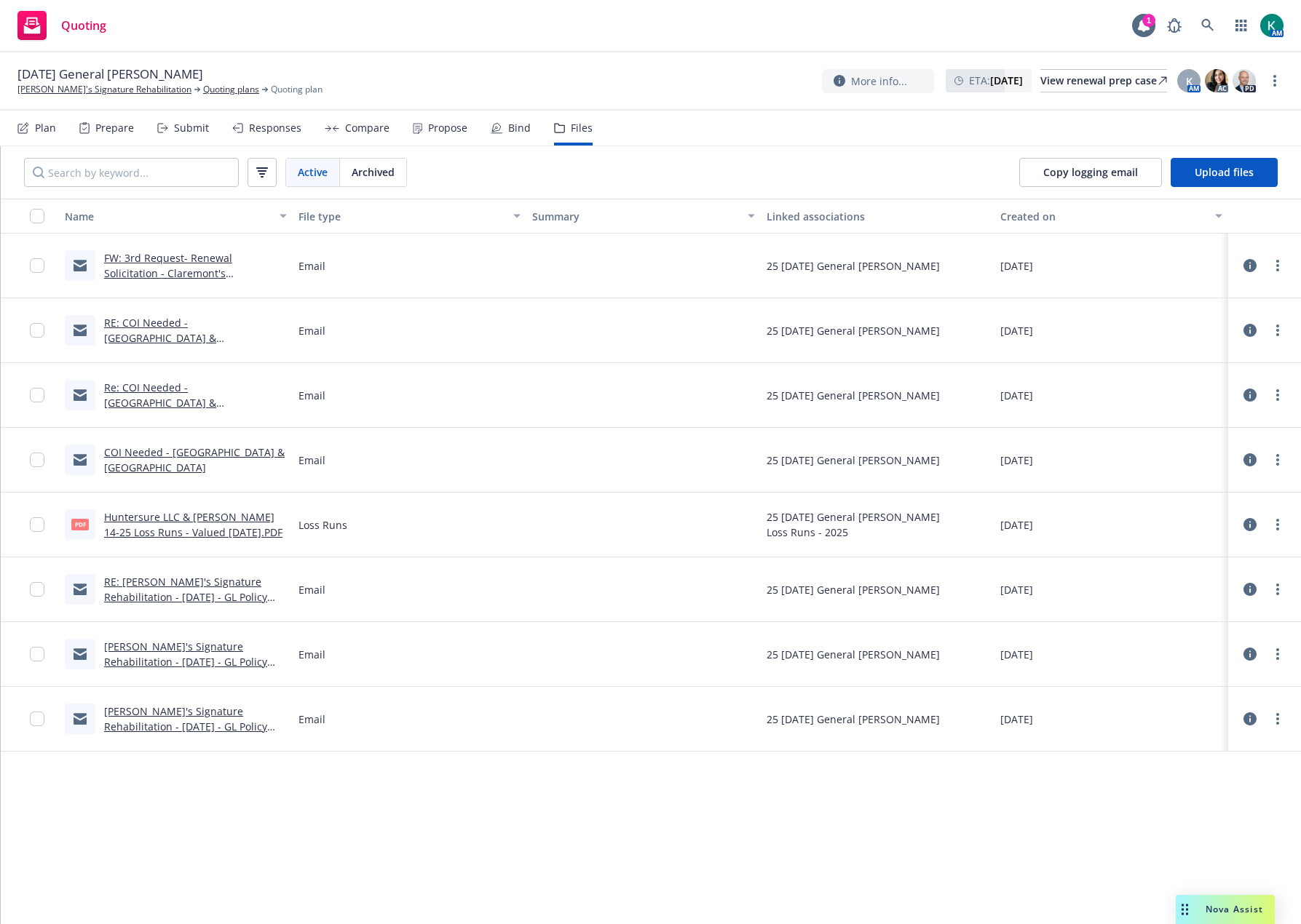
click at [216, 391] on link "Re: COI Needed - Beaverdale & Illahee Hills" at bounding box center [161, 402] width 112 height 44
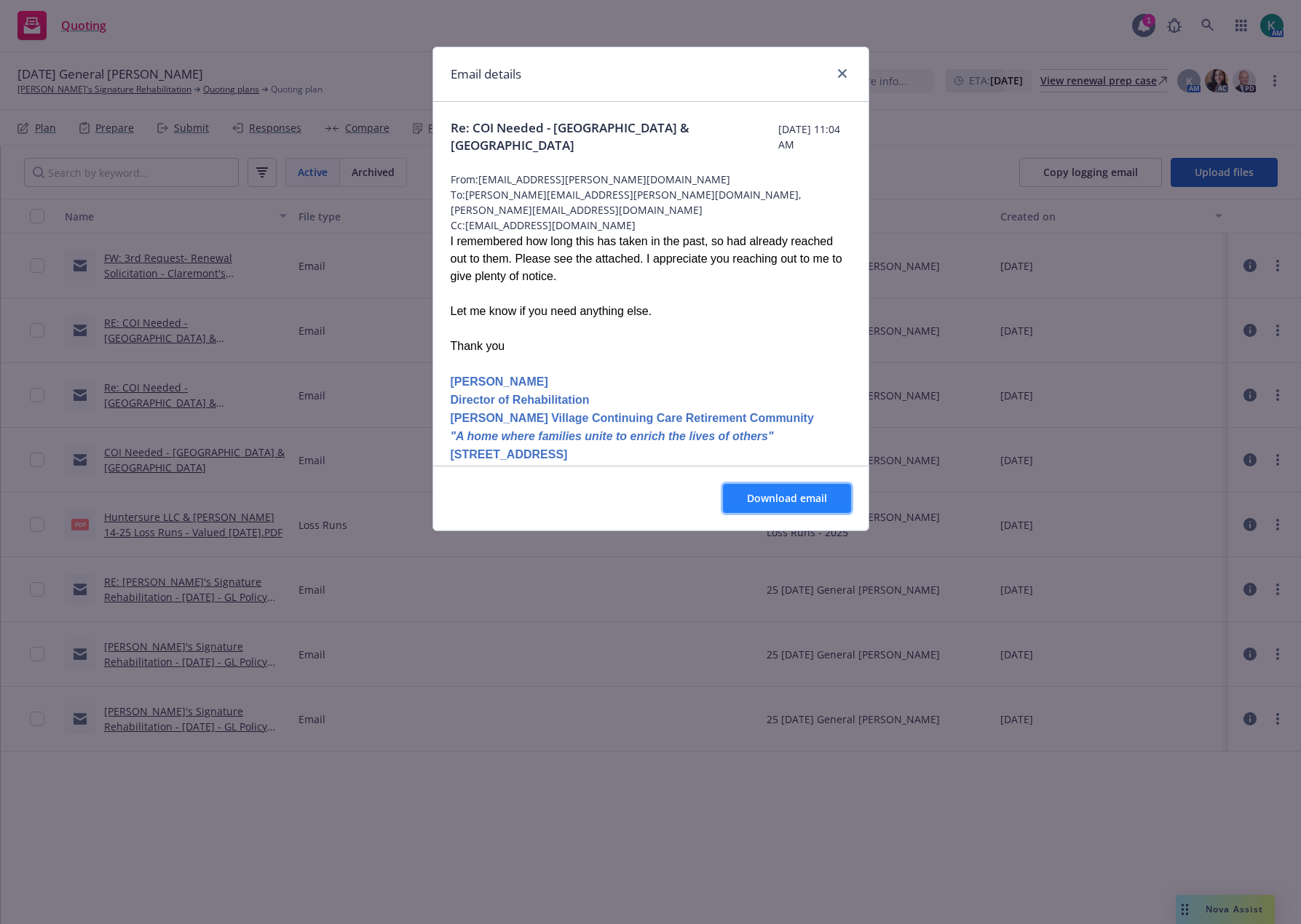
click at [805, 500] on span "Download email" at bounding box center [786, 498] width 80 height 14
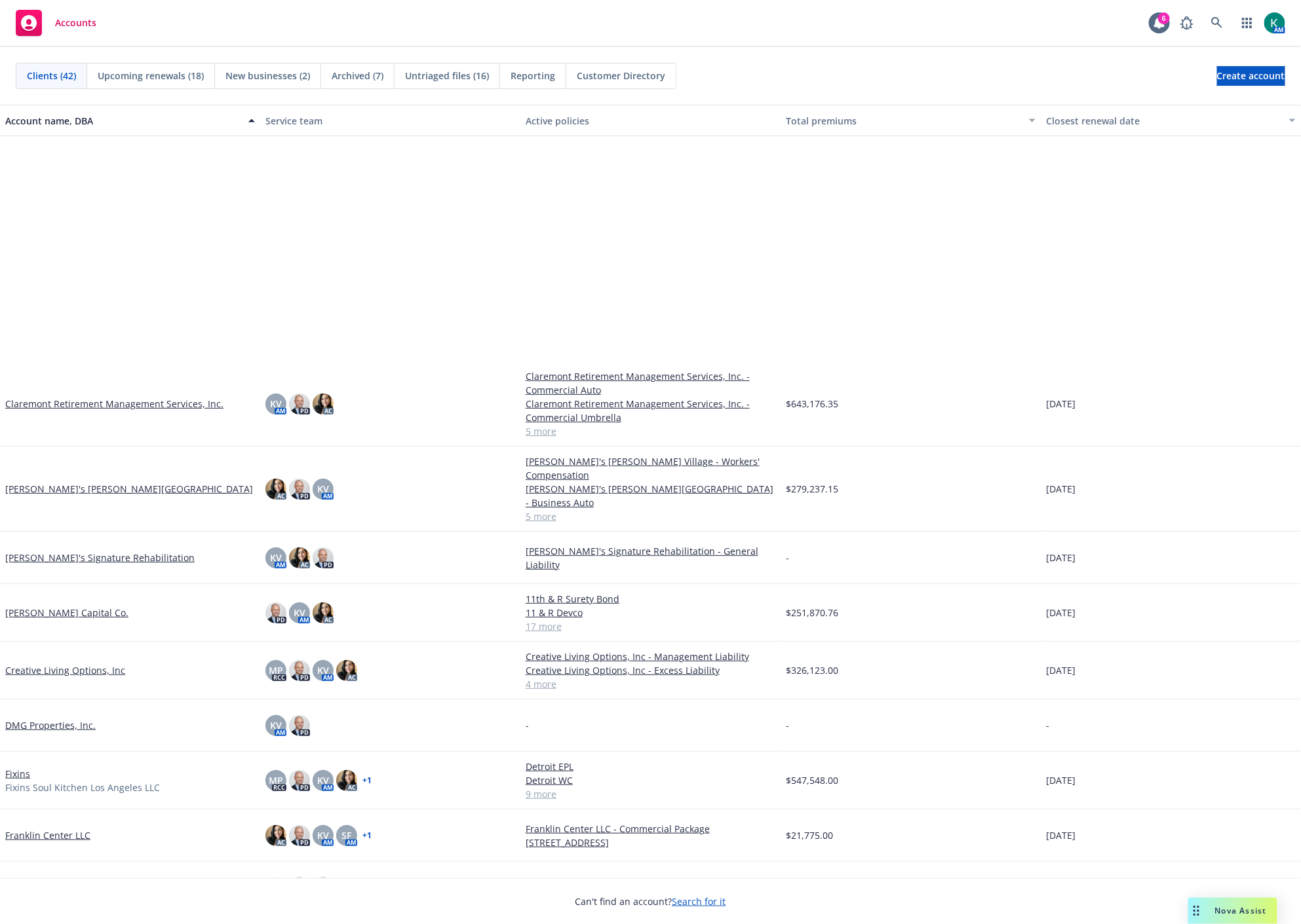
scroll to position [364, 0]
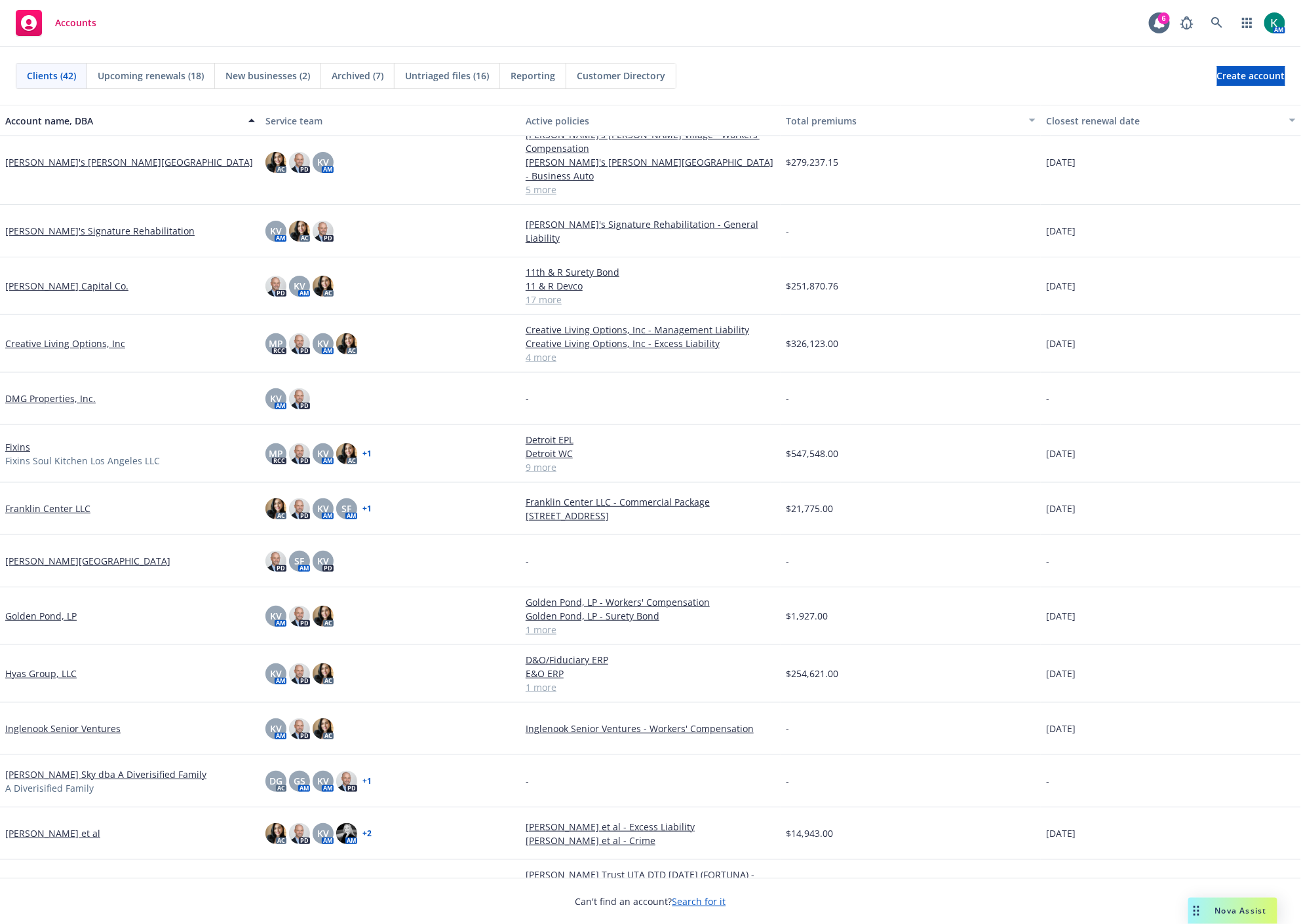
click at [27, 440] on link "Fixins" at bounding box center [18, 446] width 25 height 13
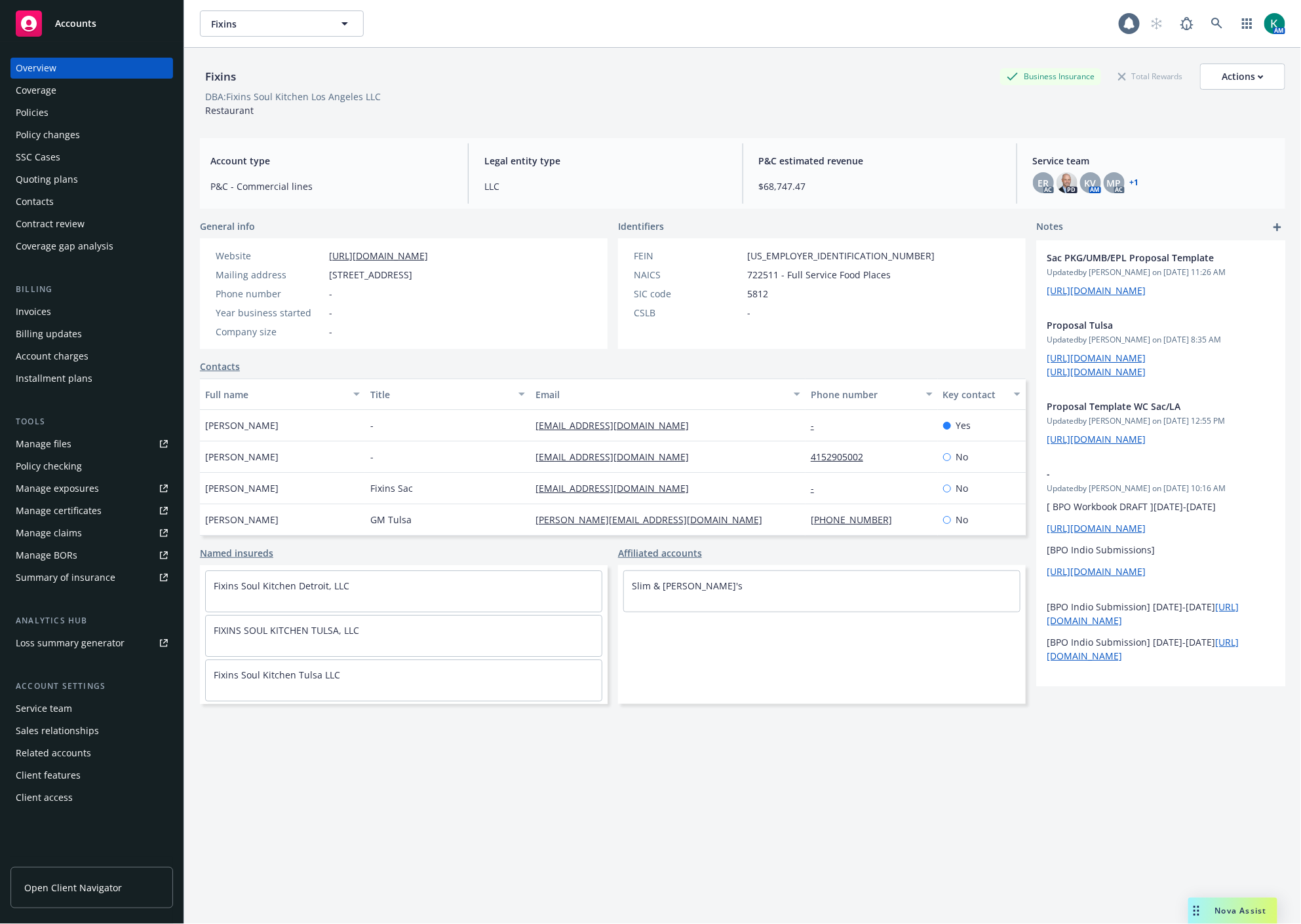
click at [50, 184] on div "Quoting plans" at bounding box center [47, 179] width 62 height 21
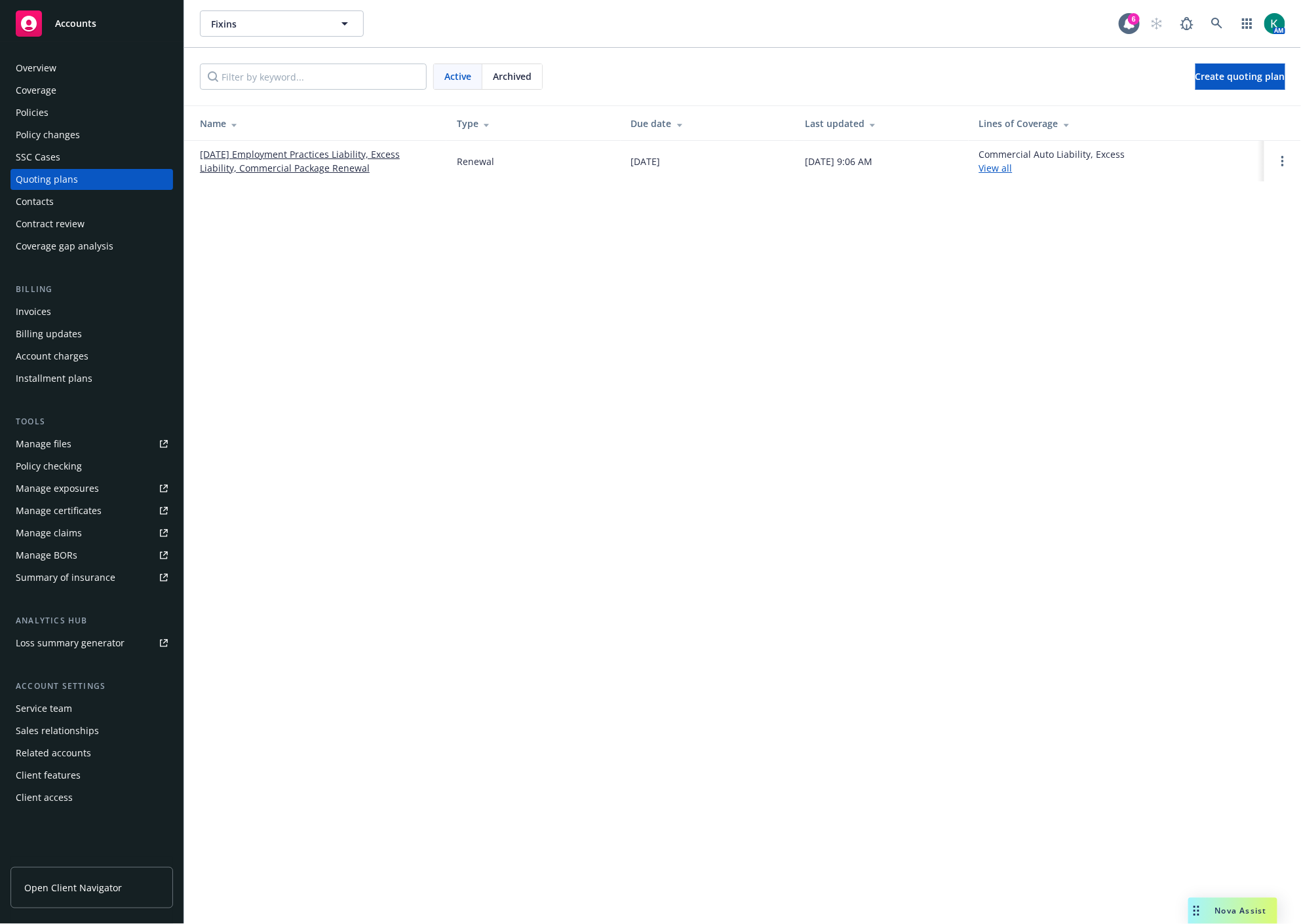
click at [299, 167] on link "[DATE] Employment Practices Liability, Excess Liability, Commercial Package Ren…" at bounding box center [318, 161] width 236 height 28
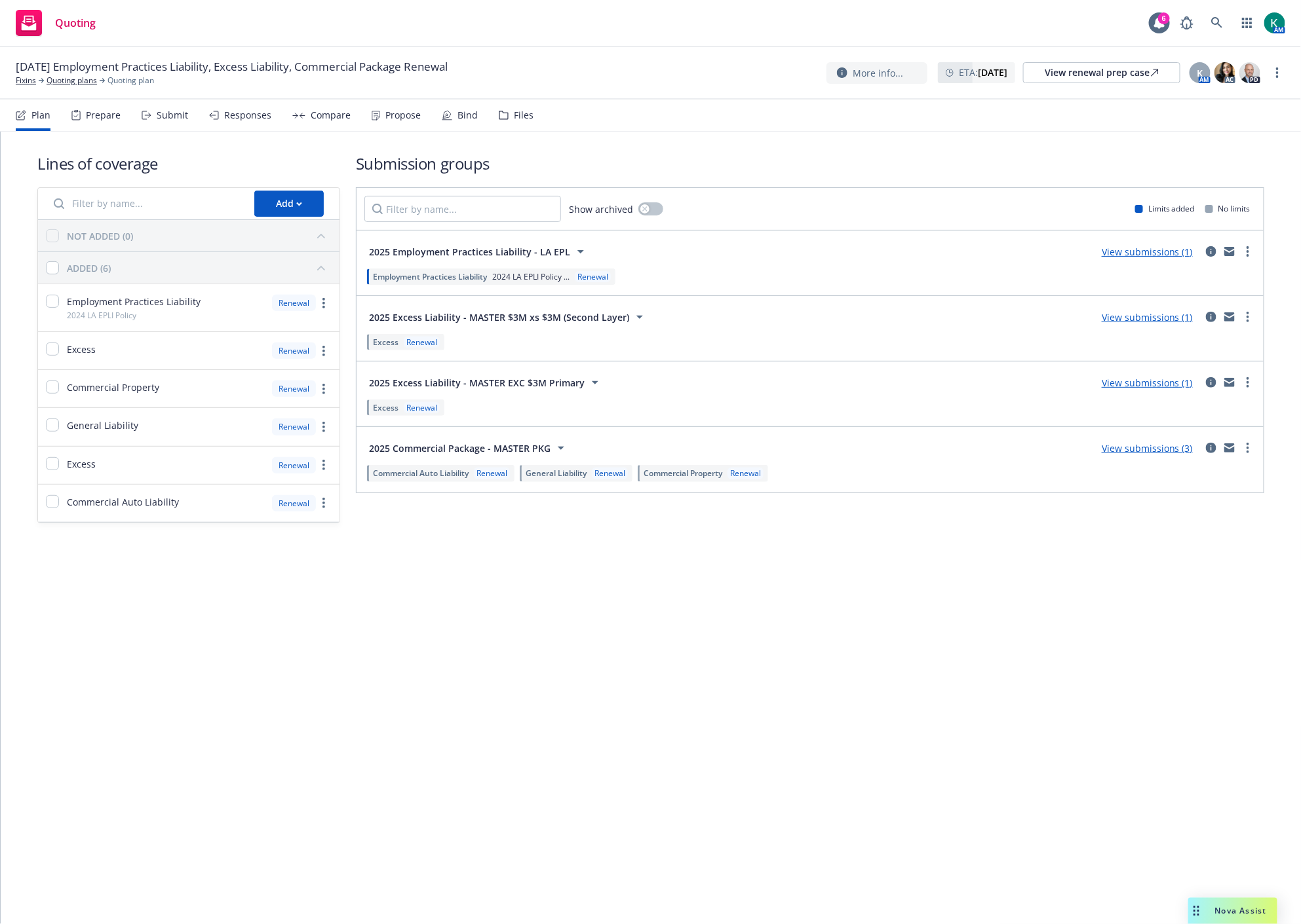
click at [157, 114] on div "Submit" at bounding box center [171, 115] width 31 height 11
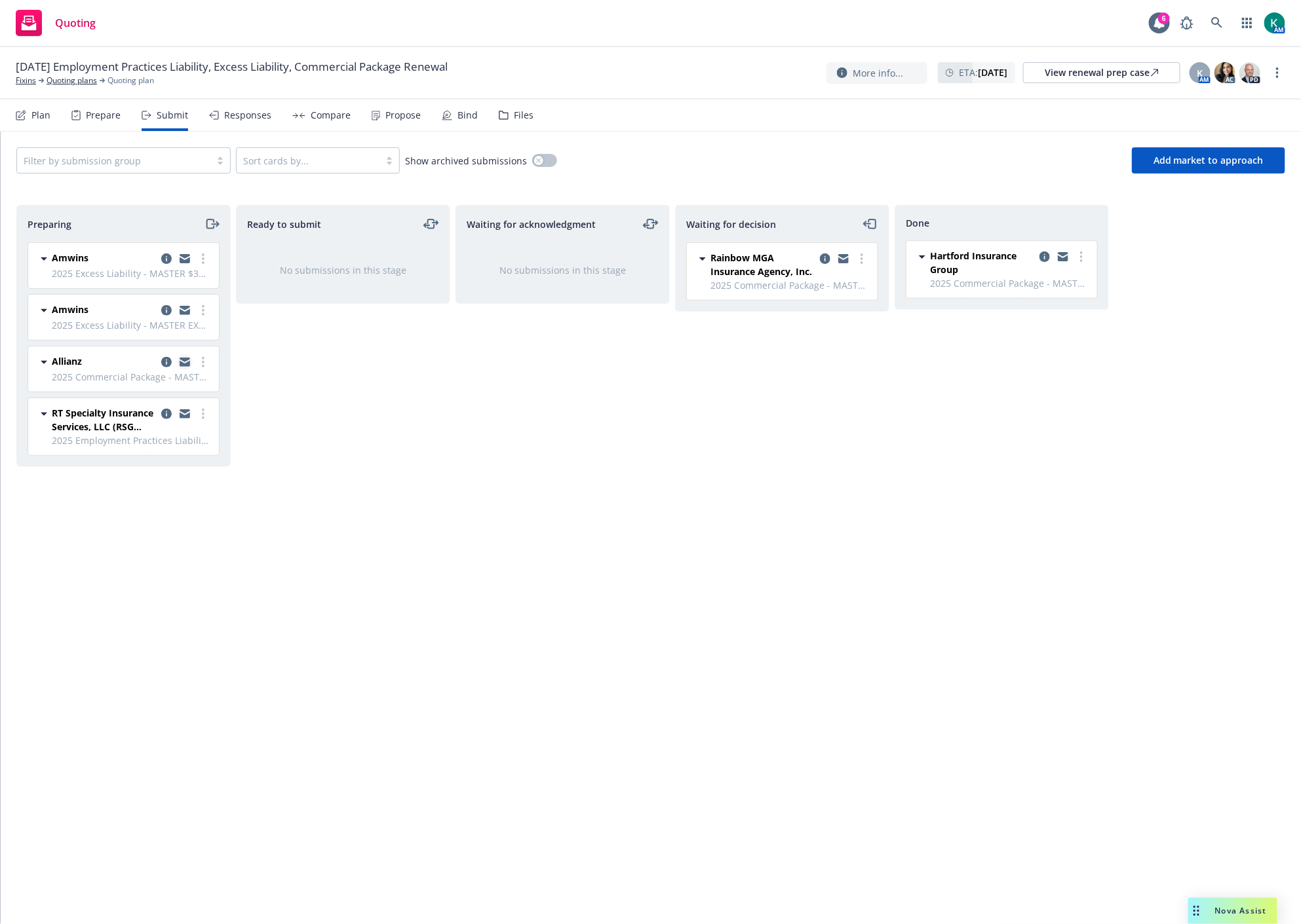
click at [181, 363] on icon "copy logging email" at bounding box center [185, 364] width 11 height 6
click at [201, 361] on link "more" at bounding box center [203, 362] width 16 height 16
click at [155, 415] on span "Log acknowledgement" at bounding box center [143, 415] width 129 height 12
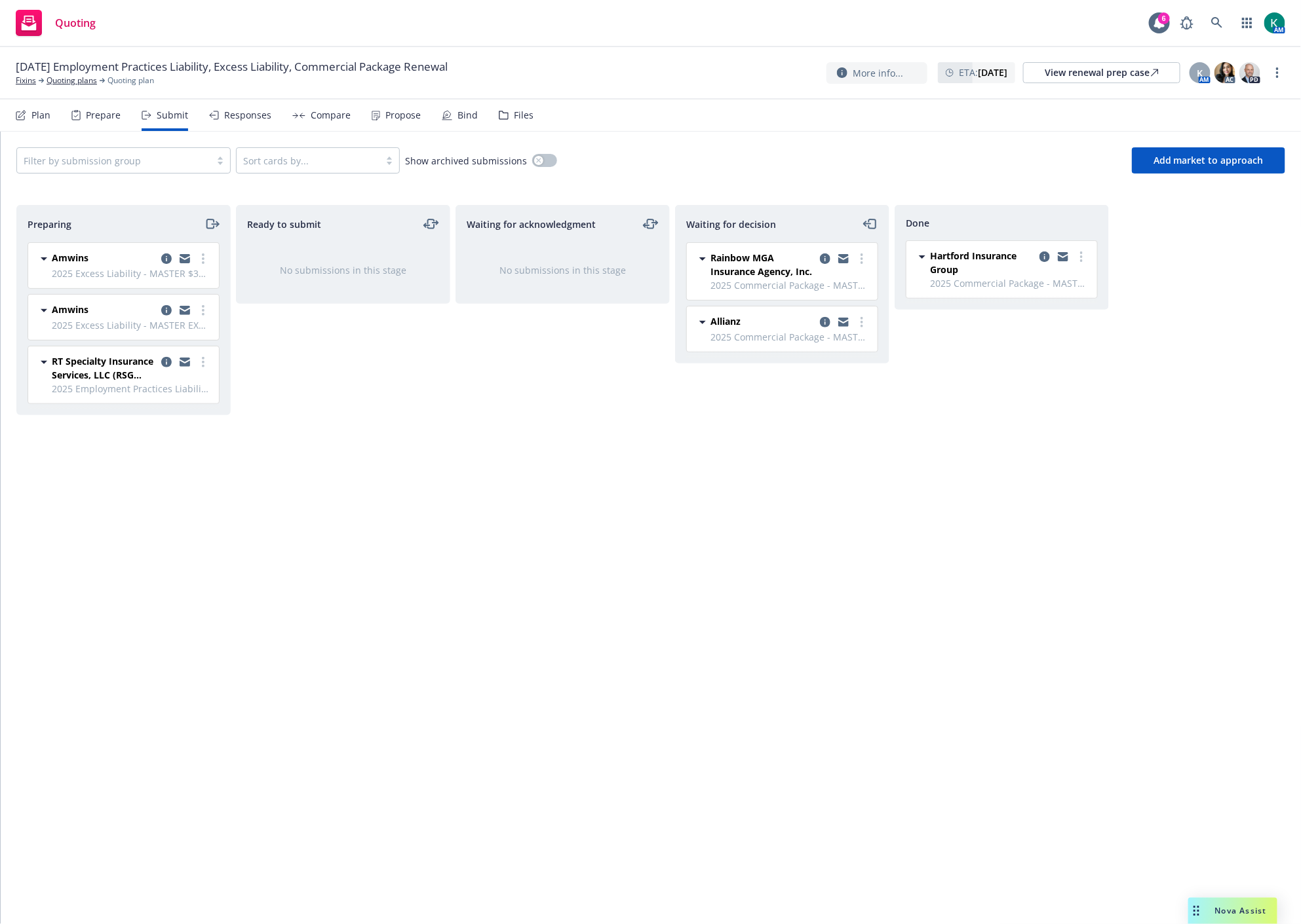
click at [514, 119] on div "Files" at bounding box center [524, 115] width 20 height 11
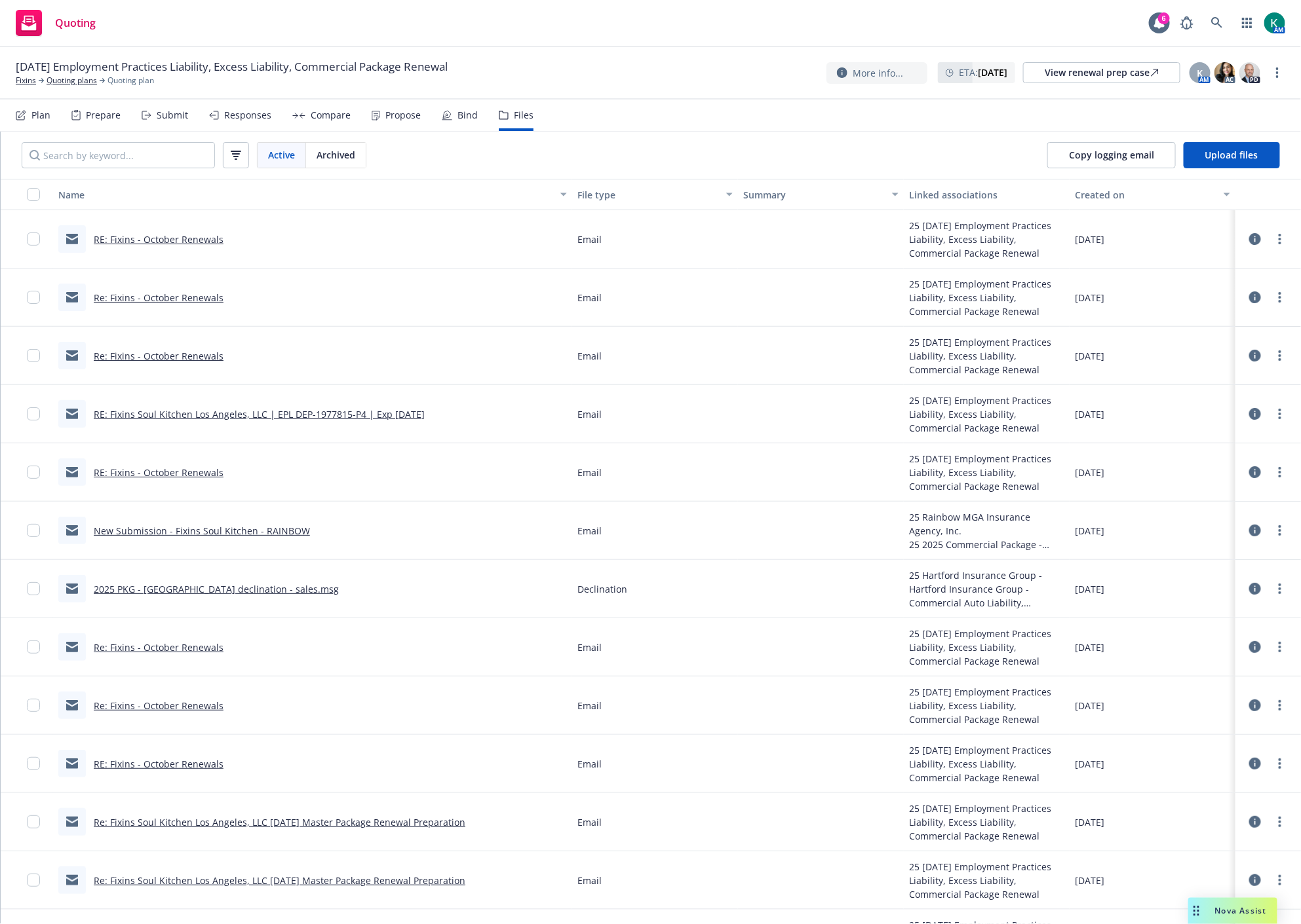
click at [141, 106] on div "Submit" at bounding box center [164, 115] width 46 height 31
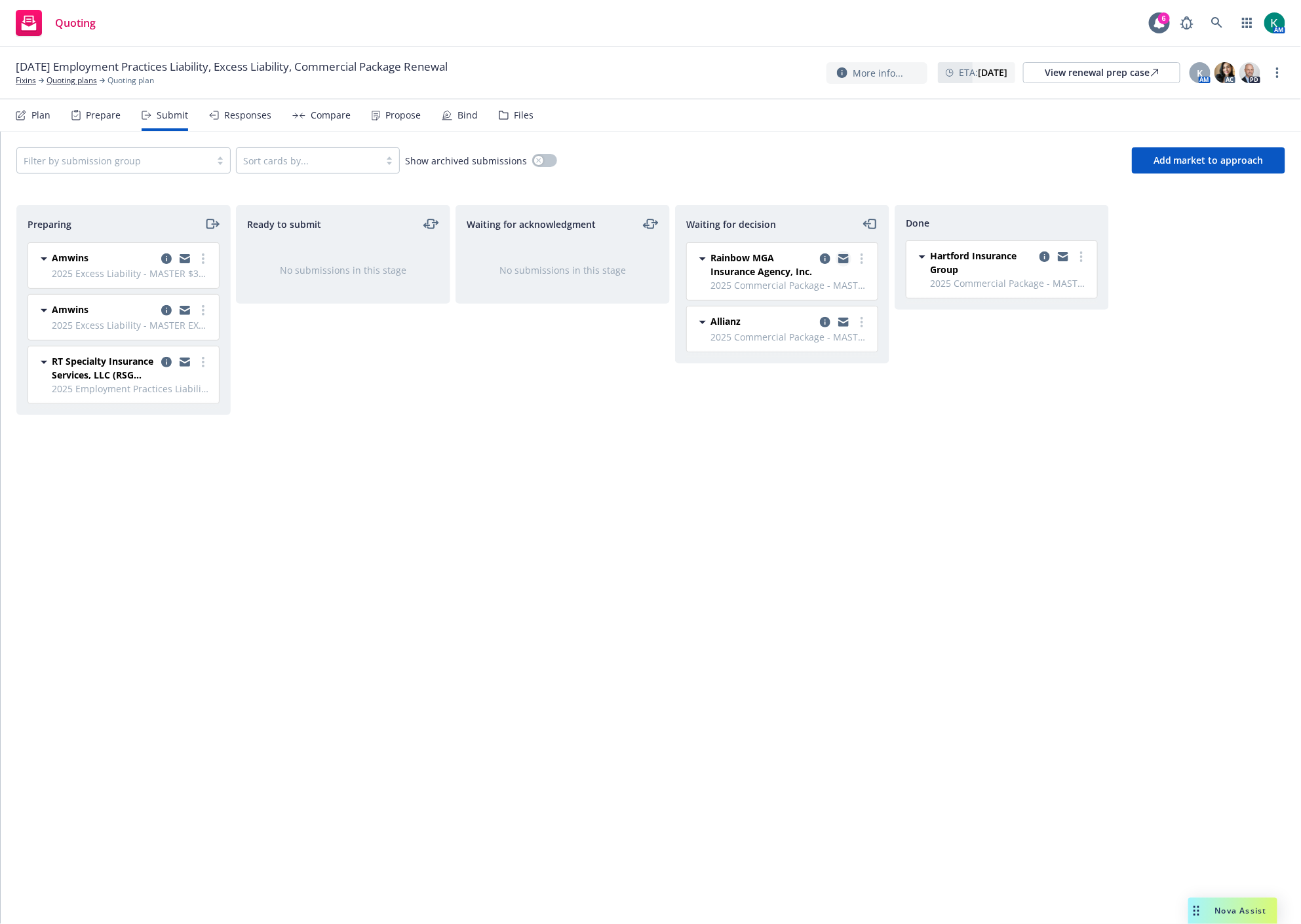
click at [840, 257] on icon "copy logging email" at bounding box center [844, 256] width 11 height 4
click at [461, 588] on div "Waiting for acknowledgment No submissions in this stage" at bounding box center [562, 550] width 214 height 691
